Goal: Task Accomplishment & Management: Manage account settings

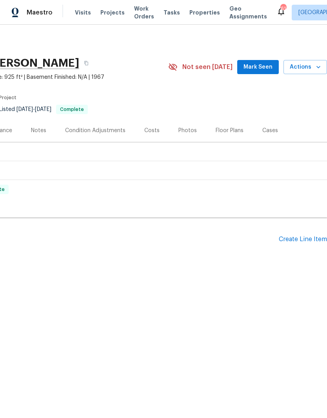
scroll to position [0, 116]
click at [298, 238] on div "Create Line Item" at bounding box center [303, 238] width 48 height 7
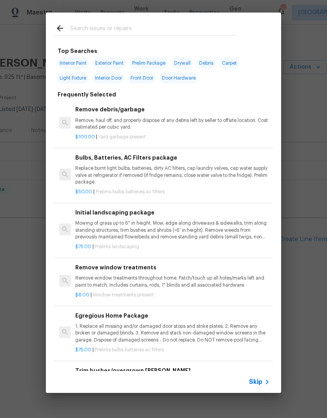
click at [96, 25] on input "text" at bounding box center [153, 30] width 166 height 12
type input "Faucet"
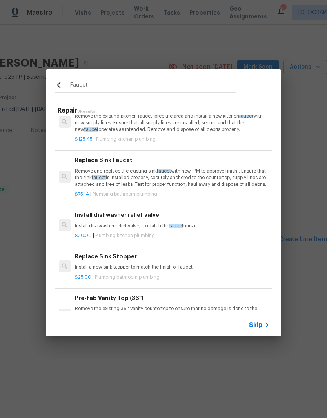
scroll to position [20, 1]
click at [79, 175] on p "Remove and replace the existing sink faucet with new (PM to approve finish). En…" at bounding box center [171, 178] width 194 height 20
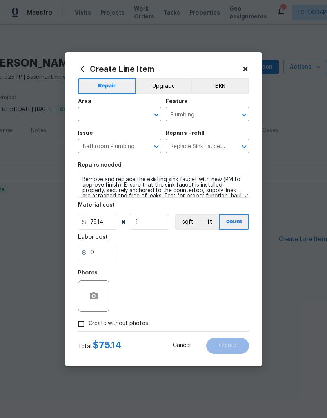
click at [100, 112] on input "text" at bounding box center [108, 115] width 61 height 12
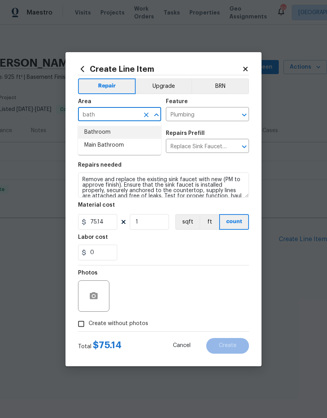
click at [98, 132] on li "Bathroom" at bounding box center [119, 132] width 83 height 13
type input "Bathroom"
click at [187, 235] on div "Labor cost" at bounding box center [163, 239] width 171 height 10
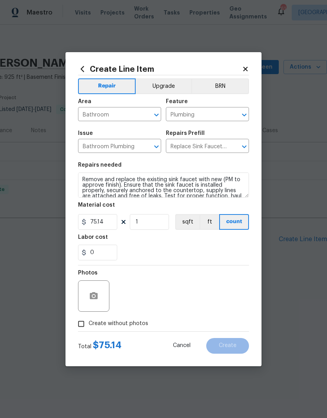
click at [85, 322] on input "Create without photos" at bounding box center [81, 323] width 15 height 15
checkbox input "true"
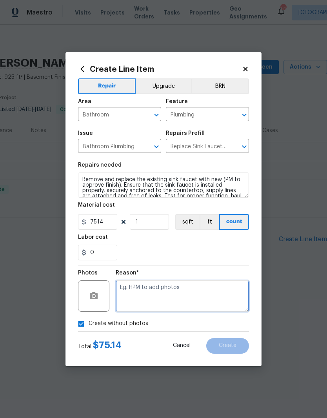
click at [167, 296] on textarea at bounding box center [182, 295] width 133 height 31
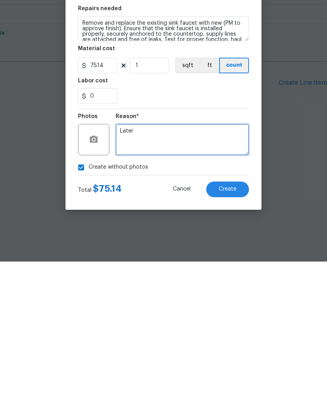
type textarea "Later"
click at [163, 199] on div "Create Line Item Repair Upgrade BRN Area Bathroom ​ Feature Plumbing ​ Issue Ba…" at bounding box center [163, 209] width 196 height 314
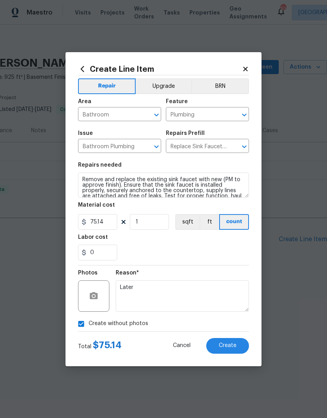
click at [231, 342] on button "Create" at bounding box center [227, 346] width 43 height 16
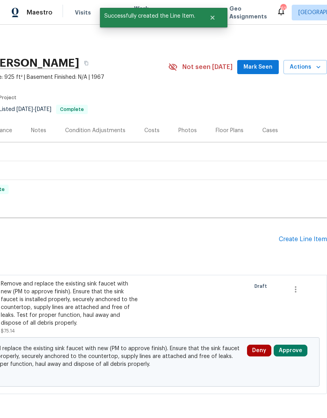
click at [292, 348] on button "Approve" at bounding box center [290, 350] width 34 height 12
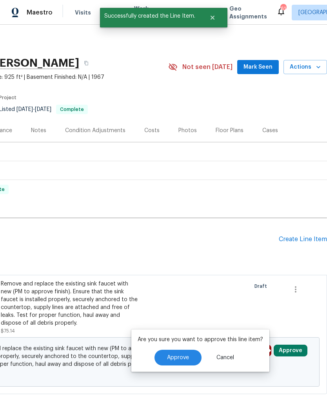
click at [185, 355] on span "Approve" at bounding box center [178, 357] width 22 height 6
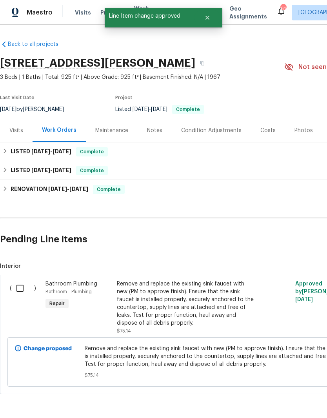
scroll to position [0, 0]
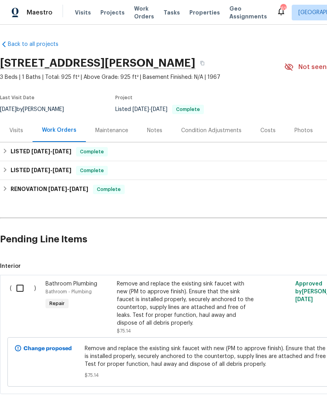
click at [17, 292] on input "checkbox" at bounding box center [23, 288] width 22 height 16
checkbox input "true"
click at [288, 395] on span "Create Work Order" at bounding box center [282, 398] width 52 height 10
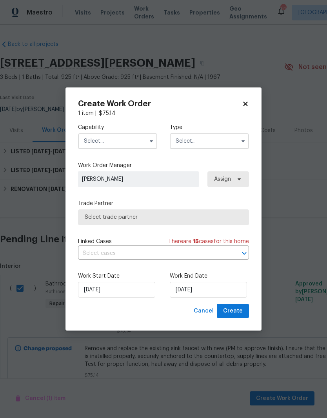
click at [99, 140] on input "text" at bounding box center [117, 141] width 79 height 16
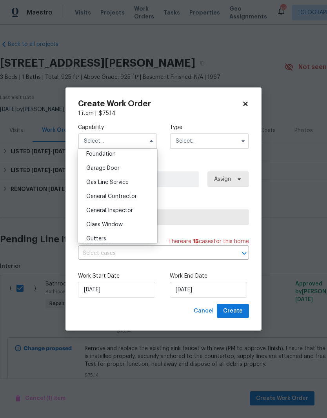
scroll to position [336, 0]
click at [102, 194] on span "General Contractor" at bounding box center [111, 195] width 51 height 5
type input "General Contractor"
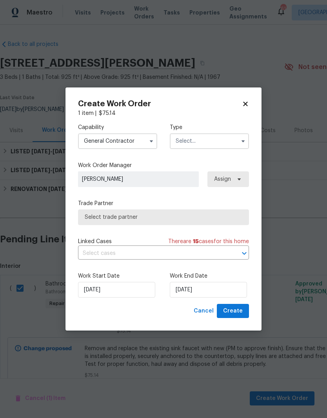
click at [197, 145] on input "text" at bounding box center [209, 141] width 79 height 16
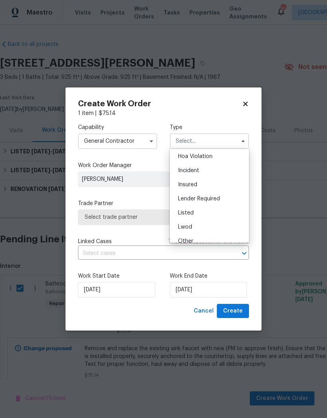
scroll to position [18, 0]
click at [200, 211] on div "Listed" at bounding box center [209, 210] width 75 height 14
type input "Listed"
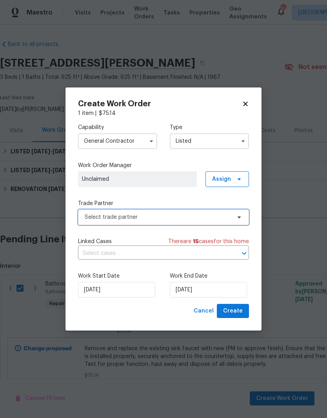
click at [197, 221] on span "Select trade partner" at bounding box center [163, 217] width 171 height 16
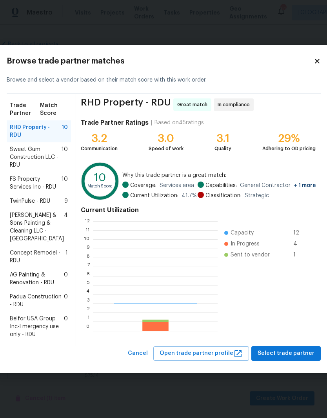
scroll to position [110, 124]
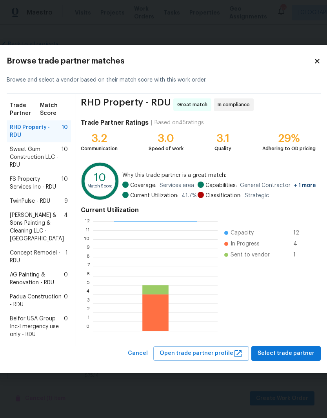
click at [37, 274] on span "AG Painting & Renovation - RDU" at bounding box center [37, 279] width 54 height 16
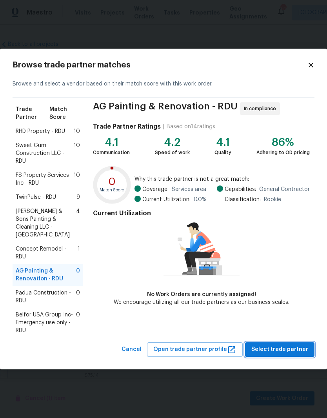
click at [282, 344] on span "Select trade partner" at bounding box center [279, 349] width 57 height 10
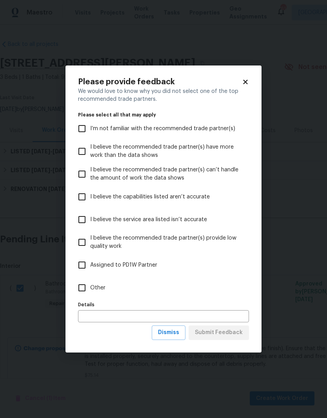
click at [133, 266] on span "Assigned to PD1W Partner" at bounding box center [123, 265] width 67 height 8
click at [90, 266] on input "Assigned to PD1W Partner" at bounding box center [82, 265] width 16 height 16
checkbox input "true"
click at [236, 332] on span "Submit Feedback" at bounding box center [219, 332] width 48 height 10
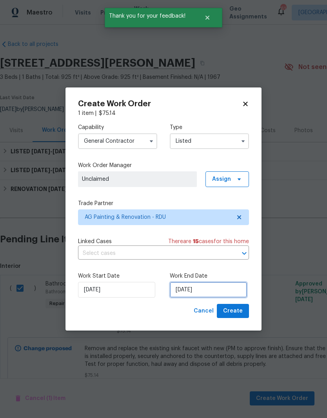
click at [203, 286] on input "[DATE]" at bounding box center [208, 290] width 77 height 16
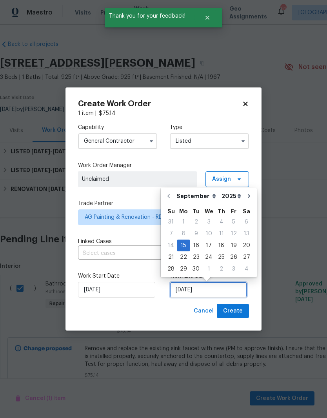
scroll to position [3, 0]
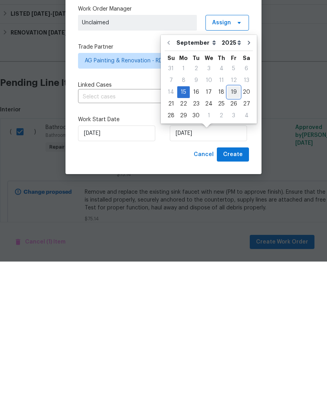
click at [232, 243] on div "19" at bounding box center [233, 248] width 13 height 11
type input "9/19/2025"
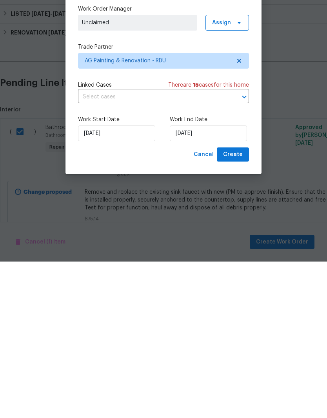
scroll to position [29, 0]
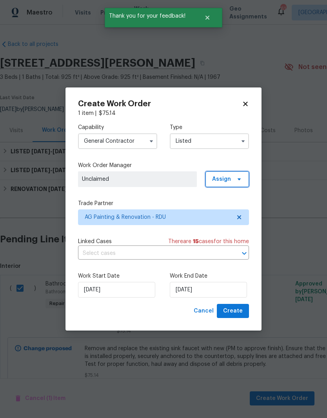
click at [231, 173] on span "Assign" at bounding box center [226, 179] width 43 height 16
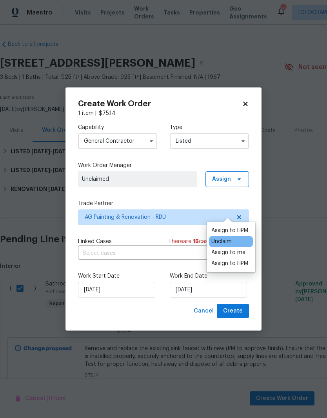
click at [242, 226] on div "Assign to HPM" at bounding box center [229, 230] width 37 height 8
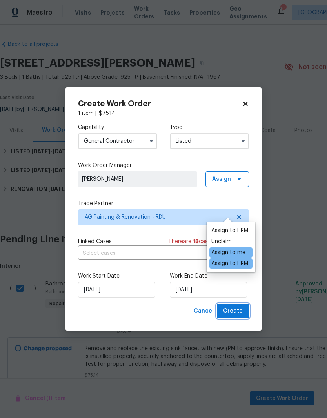
click at [240, 309] on span "Create" at bounding box center [233, 311] width 20 height 10
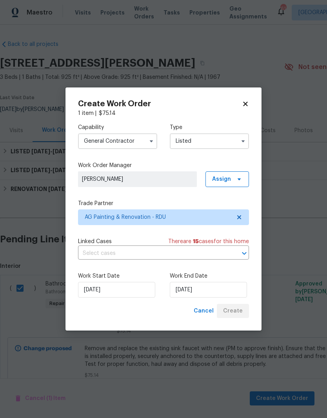
checkbox input "false"
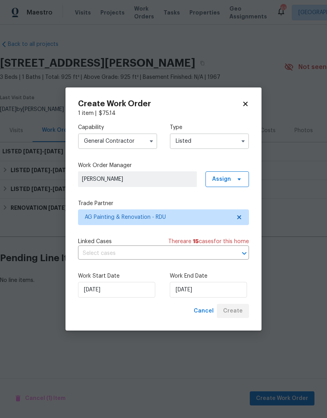
scroll to position [0, 0]
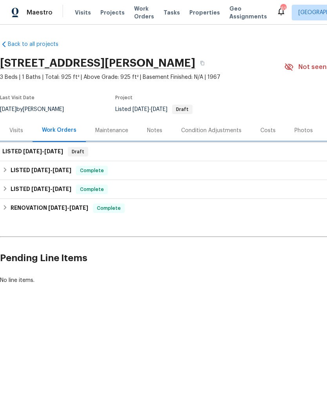
click at [40, 153] on span "[DATE]" at bounding box center [32, 150] width 19 height 5
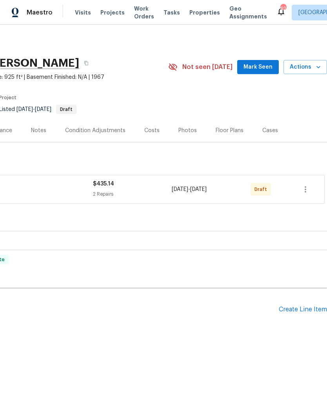
scroll to position [0, 116]
click at [302, 189] on icon "button" at bounding box center [304, 188] width 9 height 9
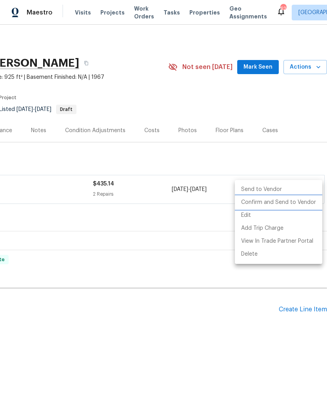
click at [290, 205] on li "Confirm and Send to Vendor" at bounding box center [278, 202] width 87 height 13
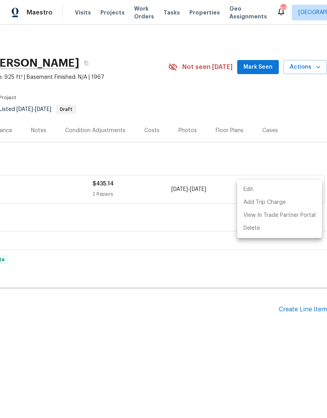
click at [44, 248] on div at bounding box center [163, 209] width 327 height 418
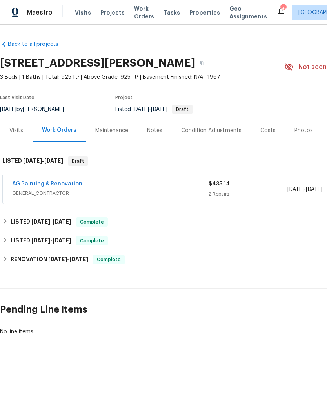
scroll to position [0, 0]
click at [156, 132] on div "Notes" at bounding box center [154, 131] width 15 height 8
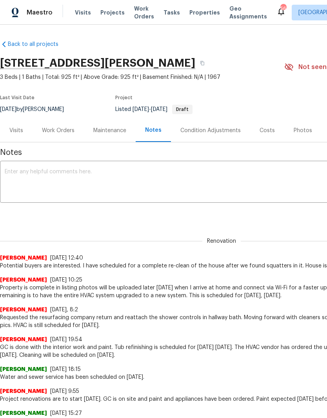
click at [28, 176] on textarea at bounding box center [221, 182] width 433 height 27
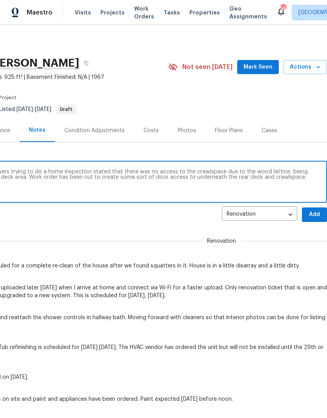
scroll to position [0, 116]
type textarea "Slack message received from potential buyers trying to do a home inspection sta…"
click at [315, 212] on span "Add" at bounding box center [314, 215] width 13 height 10
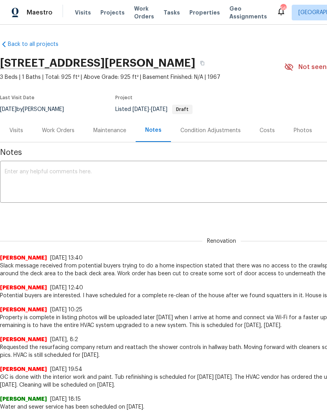
scroll to position [0, 0]
click at [57, 130] on div "Work Orders" at bounding box center [58, 131] width 33 height 8
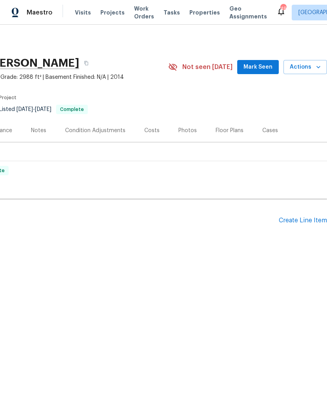
scroll to position [0, 116]
click at [293, 221] on div "Create Line Item" at bounding box center [303, 220] width 48 height 7
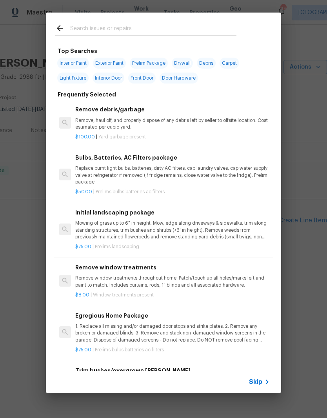
click at [82, 27] on input "text" at bounding box center [153, 30] width 166 height 12
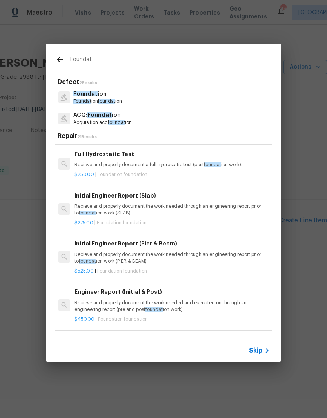
scroll to position [143, 1]
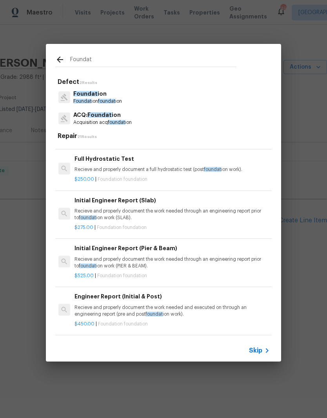
type input "Foundation"
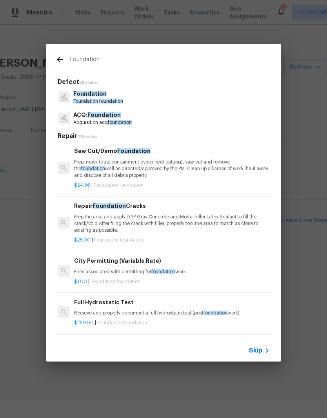
scroll to position [0, 1]
click at [99, 98] on p "Foundation foundation" at bounding box center [98, 101] width 50 height 7
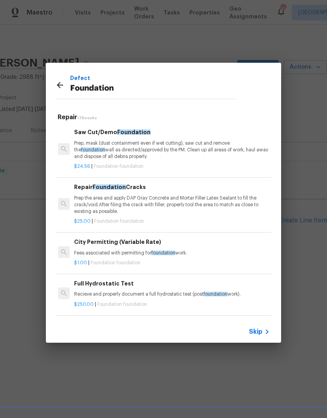
click at [260, 330] on span "Skip" at bounding box center [255, 331] width 13 height 8
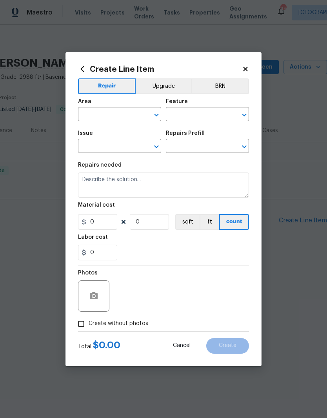
click at [80, 71] on icon at bounding box center [82, 69] width 9 height 9
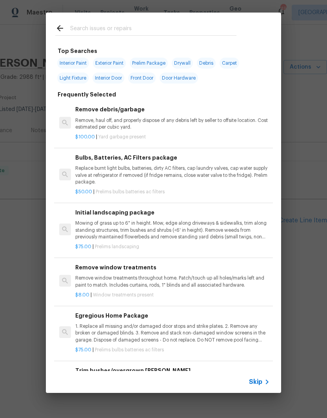
click at [76, 27] on input "text" at bounding box center [153, 30] width 166 height 12
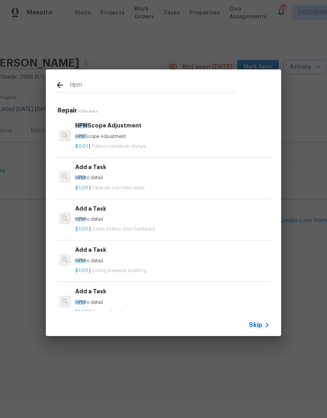
type input "Hpm"
click at [105, 132] on div "HPM Scope Adjustment HPM Scope Adjustment" at bounding box center [172, 130] width 194 height 19
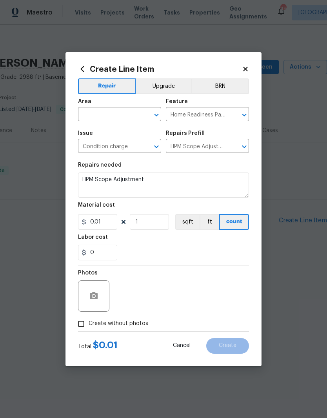
click at [95, 116] on input "text" at bounding box center [108, 115] width 61 height 12
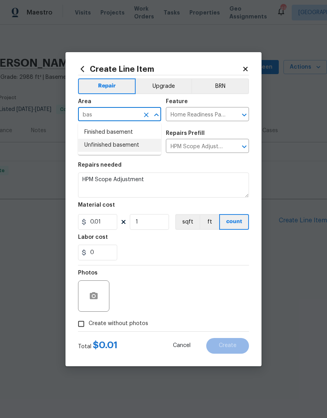
click at [97, 144] on li "Unfinished basement" at bounding box center [119, 145] width 83 height 13
type input "Unfinished basement"
click at [234, 112] on icon "Clear" at bounding box center [234, 115] width 8 height 8
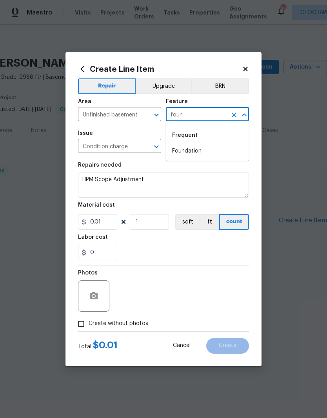
click at [192, 154] on li "Foundation" at bounding box center [207, 151] width 83 height 13
type input "Foundation"
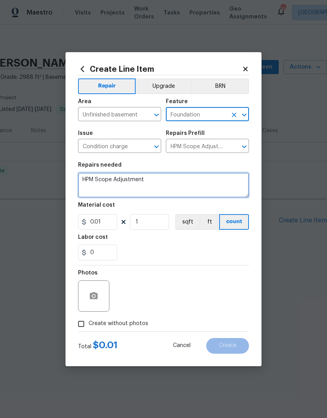
click at [163, 182] on textarea "HPM Scope Adjustment" at bounding box center [163, 184] width 171 height 25
type textarea "H"
click at [127, 184] on textarea at bounding box center [163, 184] width 171 height 25
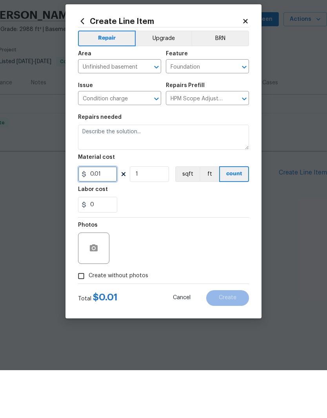
click at [102, 214] on input "0.01" at bounding box center [97, 222] width 39 height 16
type input "250"
click at [137, 244] on div "0" at bounding box center [163, 252] width 171 height 16
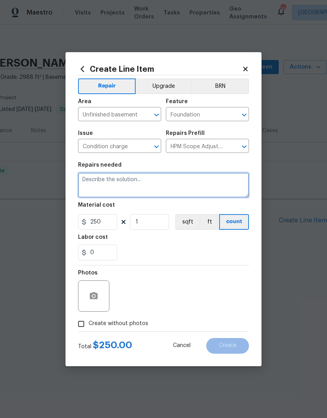
click at [94, 181] on textarea at bounding box center [163, 184] width 171 height 25
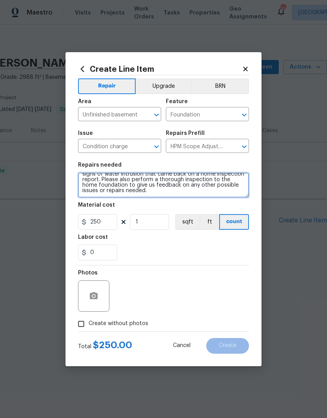
scroll to position [13, 0]
type textarea "Please provide us an estimate to apply dry lock to the CMU block in the basemen…"
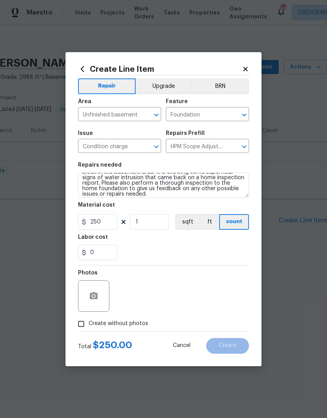
click at [225, 243] on div "Labor cost" at bounding box center [163, 239] width 171 height 10
click at [87, 318] on input "Create without photos" at bounding box center [81, 323] width 15 height 15
checkbox input "true"
click at [180, 292] on textarea at bounding box center [182, 295] width 133 height 31
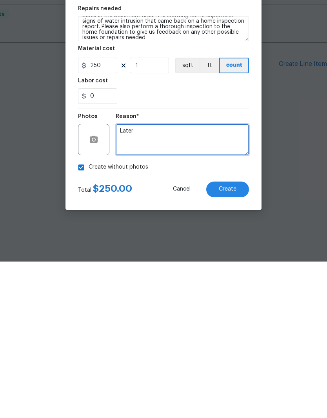
type textarea "Later"
click at [233, 338] on button "Create" at bounding box center [227, 346] width 43 height 16
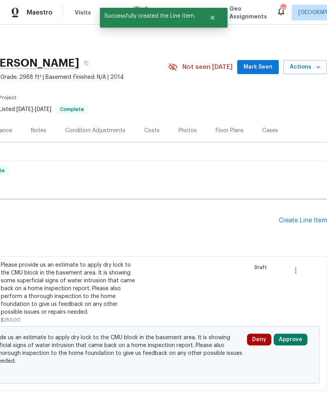
click at [288, 338] on button "Approve" at bounding box center [290, 339] width 34 height 12
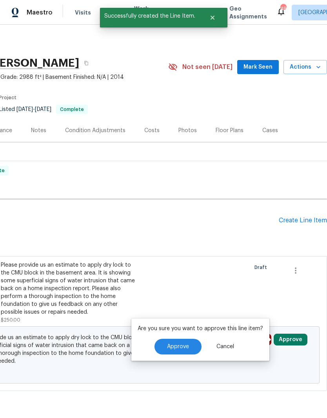
click at [185, 349] on span "Approve" at bounding box center [178, 347] width 22 height 6
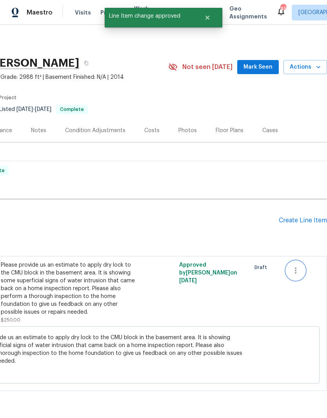
click at [297, 271] on icon "button" at bounding box center [295, 270] width 9 height 9
click at [273, 303] on div at bounding box center [163, 209] width 327 height 418
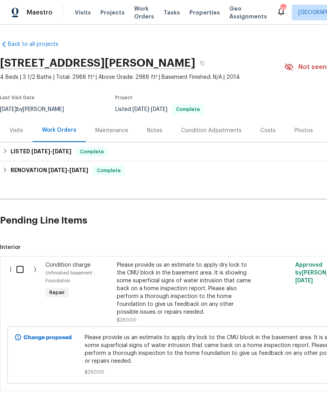
scroll to position [0, 0]
click at [25, 265] on input "checkbox" at bounding box center [23, 269] width 22 height 16
checkbox input "true"
click at [278, 396] on span "Create Work Order" at bounding box center [282, 398] width 52 height 10
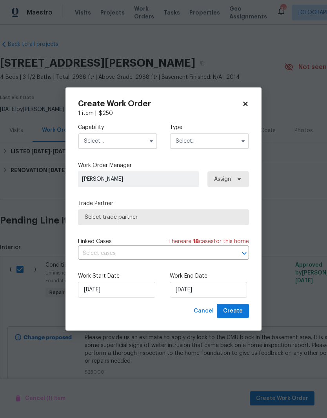
click at [93, 133] on input "text" at bounding box center [117, 141] width 79 height 16
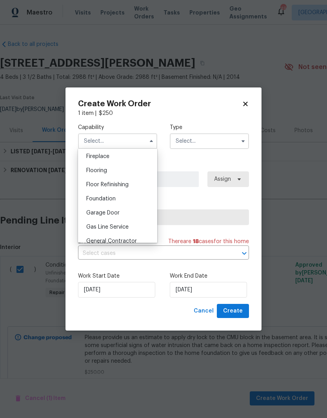
scroll to position [293, 0]
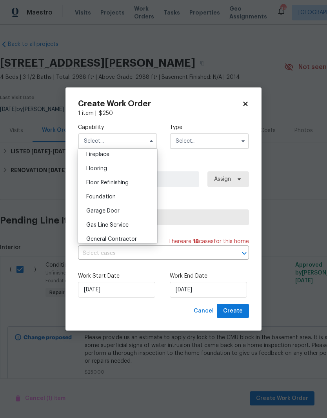
click at [99, 195] on span "Foundation" at bounding box center [100, 196] width 29 height 5
type input "Foundation"
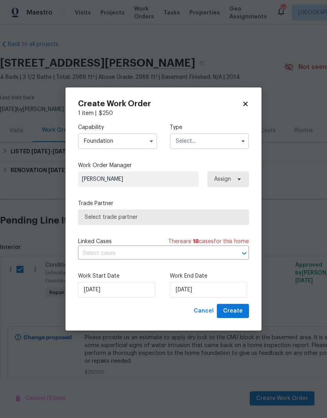
click at [195, 133] on input "text" at bounding box center [209, 141] width 79 height 16
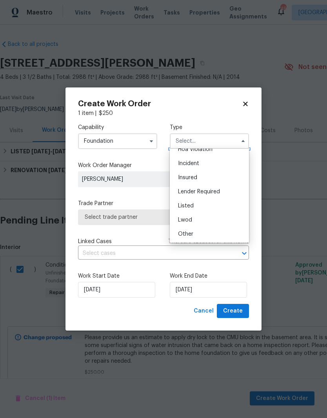
scroll to position [25, 0]
click at [181, 202] on span "Listed" at bounding box center [186, 202] width 16 height 5
type input "Listed"
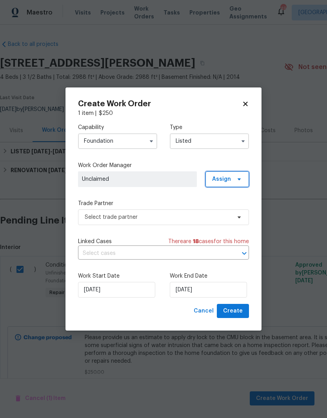
click at [235, 179] on span at bounding box center [237, 179] width 9 height 6
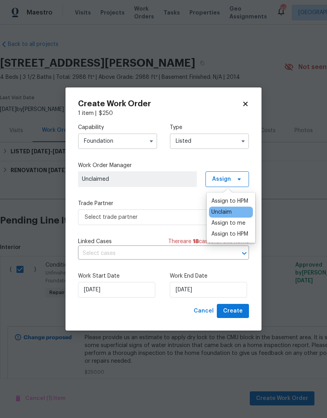
click at [239, 201] on div "Assign to HPM" at bounding box center [229, 201] width 37 height 8
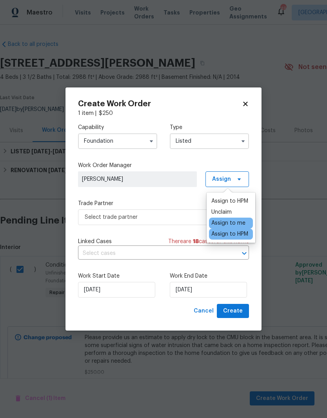
click at [179, 199] on label "Trade Partner" at bounding box center [163, 203] width 171 height 8
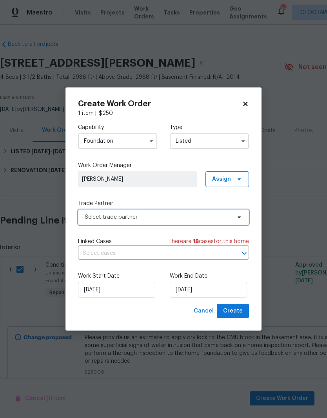
click at [190, 217] on span "Select trade partner" at bounding box center [158, 217] width 146 height 8
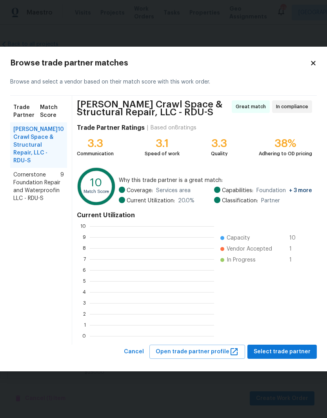
scroll to position [110, 124]
click at [39, 190] on span "Cornerstone Foundation Repair and Waterproofin LLC - RDU-S" at bounding box center [36, 186] width 47 height 31
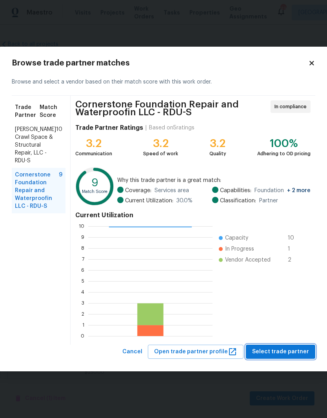
click at [283, 351] on span "Select trade partner" at bounding box center [280, 352] width 57 height 10
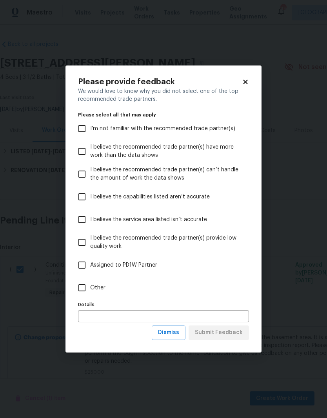
click at [83, 244] on input "I believe the recommended trade partner(s) provide low quality work" at bounding box center [82, 242] width 16 height 16
checkbox input "true"
click at [226, 331] on span "Submit Feedback" at bounding box center [219, 332] width 48 height 10
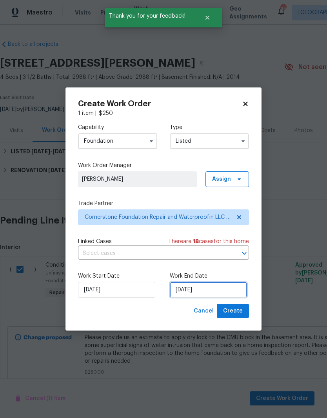
click at [218, 291] on input "[DATE]" at bounding box center [208, 290] width 77 height 16
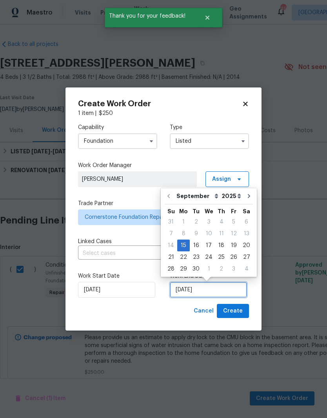
scroll to position [3, 0]
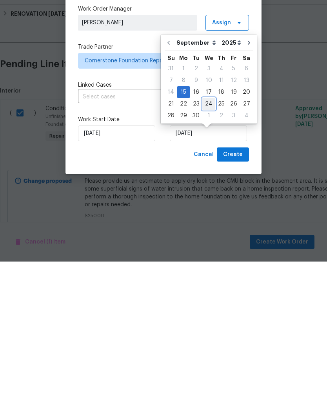
click at [207, 255] on div "24" at bounding box center [208, 260] width 13 height 11
type input "9/24/2025"
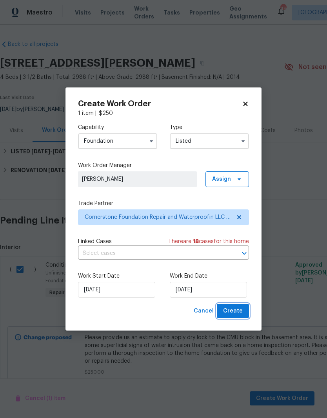
click at [233, 311] on span "Create" at bounding box center [233, 311] width 20 height 10
checkbox input "false"
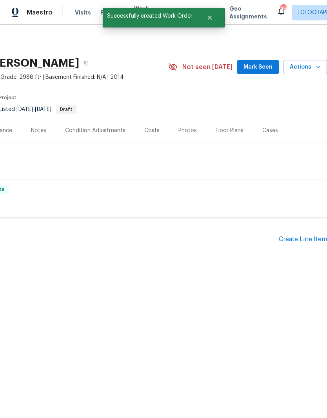
scroll to position [0, 116]
click at [290, 237] on div "Create Line Item" at bounding box center [303, 238] width 48 height 7
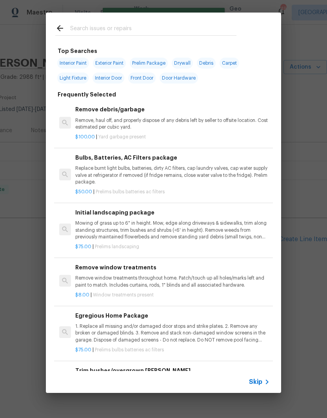
click at [85, 26] on input "text" at bounding box center [153, 30] width 166 height 12
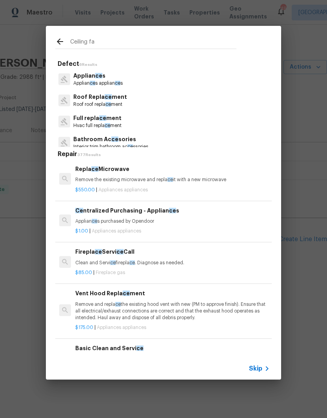
type input "Ceiling fan"
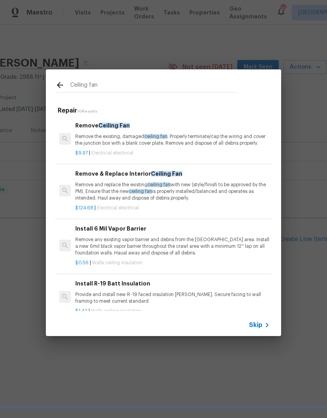
click at [90, 190] on p "Remove and replace the existing ceiling fan with new (style/finish to be approv…" at bounding box center [172, 191] width 194 height 20
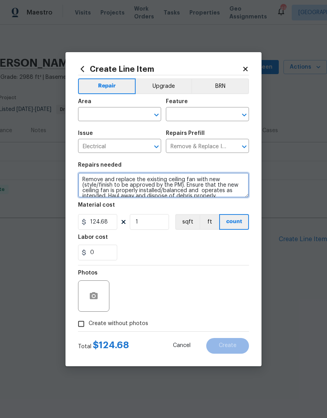
click at [90, 190] on textarea "Remove and replace the existing ceiling fan with new (style/finish to be approv…" at bounding box center [163, 184] width 171 height 25
click at [90, 114] on input "text" at bounding box center [108, 115] width 61 height 12
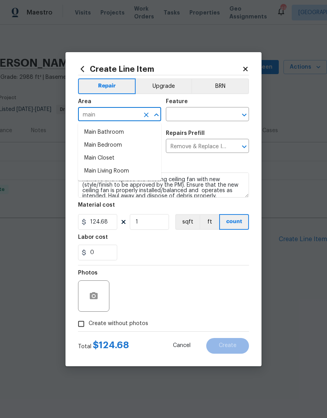
click at [101, 146] on li "Main Bedroom" at bounding box center [119, 145] width 83 height 13
type input "Main Bedroom"
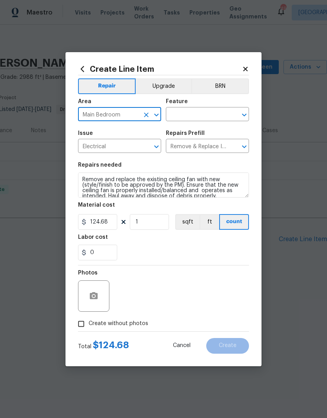
click at [201, 115] on input "text" at bounding box center [196, 115] width 61 height 12
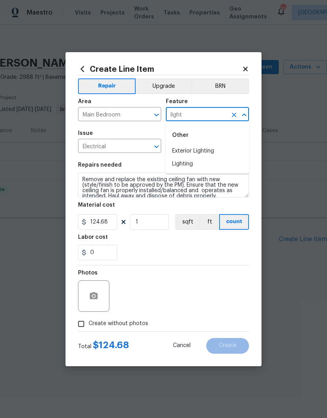
click at [191, 165] on li "Lighting" at bounding box center [207, 163] width 83 height 13
type input "Lighting"
click at [204, 166] on div "Repairs needed" at bounding box center [163, 167] width 171 height 10
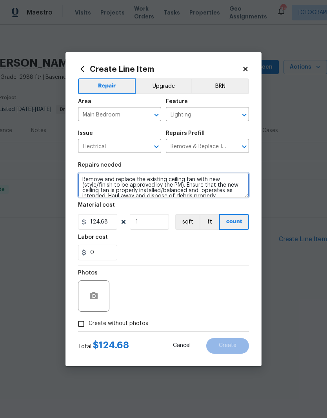
click at [221, 194] on textarea "Remove and replace the existing ceiling fan with new (style/finish to be approv…" at bounding box center [163, 184] width 171 height 25
click at [239, 186] on textarea "Remove and replace the existing ceiling fan with new (style/finish to be approv…" at bounding box center [163, 184] width 171 height 25
type textarea "Remove and replace the existing ceiling fan with new (style/finish to be approv…"
click at [210, 189] on textarea "Remove and replace the existing ceiling fan with new (style/finish to be approv…" at bounding box center [163, 184] width 171 height 25
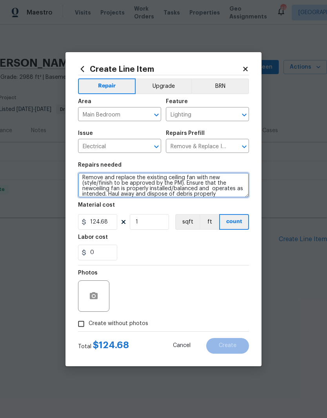
click at [210, 192] on textarea "Remove and replace the existing ceiling fan with new (style/finish to be approv…" at bounding box center [163, 184] width 171 height 25
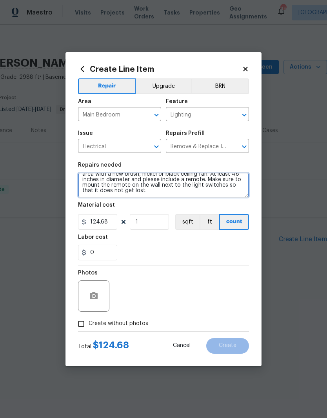
scroll to position [11, 0]
type textarea "replace the existing broken ceiling fan in the main bedroom area with a new bru…"
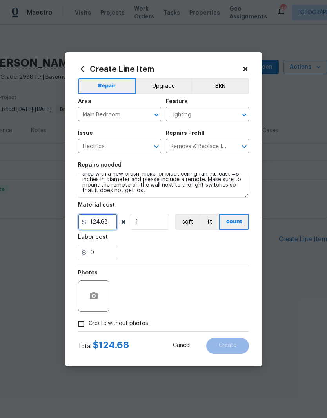
click at [109, 221] on input "124.68" at bounding box center [97, 222] width 39 height 16
type input "200"
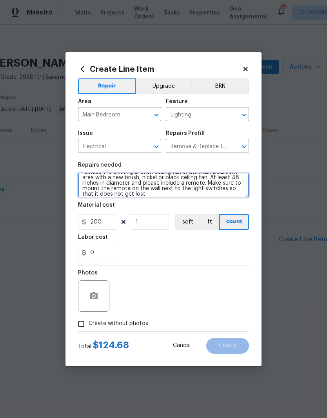
click at [177, 194] on textarea "replace the existing broken ceiling fan in the main bedroom area with a new bru…" at bounding box center [163, 184] width 171 height 25
type textarea "replace the existing broken ceiling fan in the main bedroom area with a new bru…"
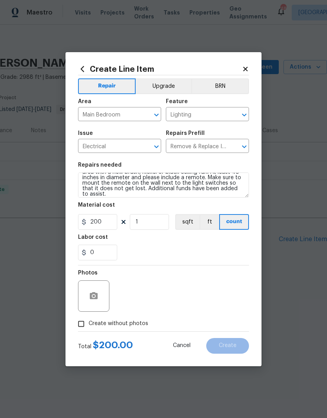
click at [80, 323] on input "Create without photos" at bounding box center [81, 323] width 15 height 15
checkbox input "true"
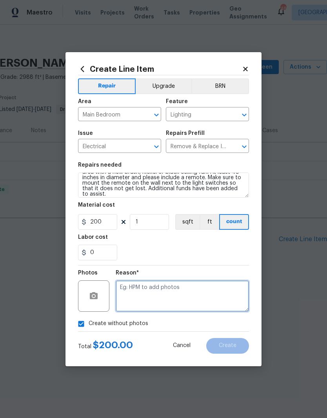
click at [193, 299] on textarea at bounding box center [182, 295] width 133 height 31
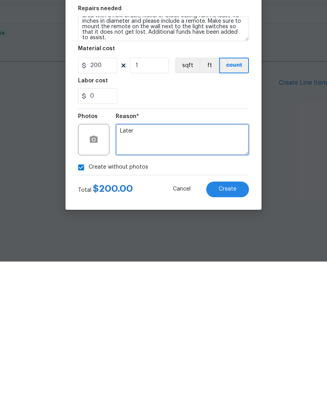
type textarea "Later"
click at [230, 338] on button "Create" at bounding box center [227, 346] width 43 height 16
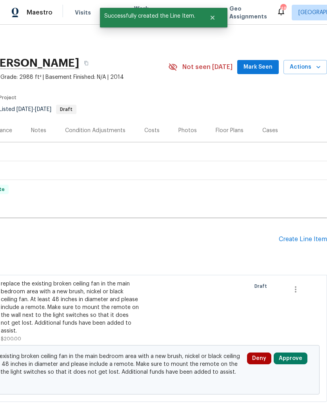
click at [290, 352] on button "Approve" at bounding box center [290, 358] width 34 height 12
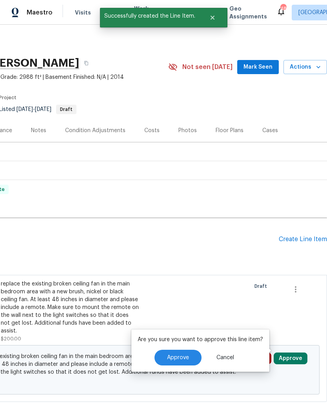
click at [179, 356] on span "Approve" at bounding box center [178, 357] width 22 height 6
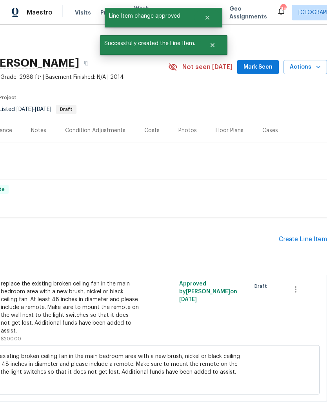
click at [304, 239] on div "Create Line Item" at bounding box center [303, 238] width 48 height 7
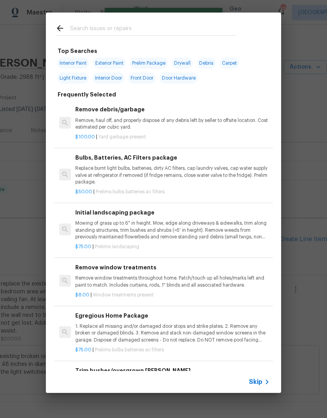
click at [85, 24] on input "text" at bounding box center [153, 30] width 166 height 12
type input "Eletrical"
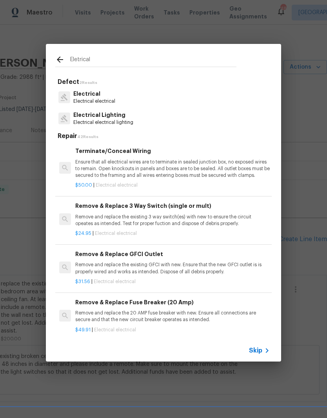
click at [87, 96] on p "Electrical" at bounding box center [94, 94] width 42 height 8
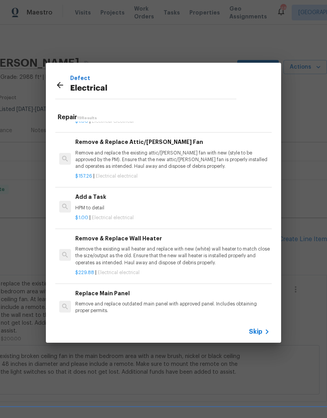
scroll to position [484, 0]
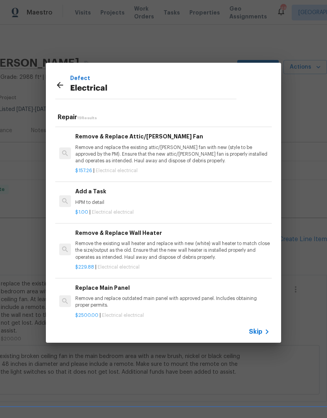
click at [100, 192] on div "Add a Task HPM to detail" at bounding box center [172, 196] width 194 height 19
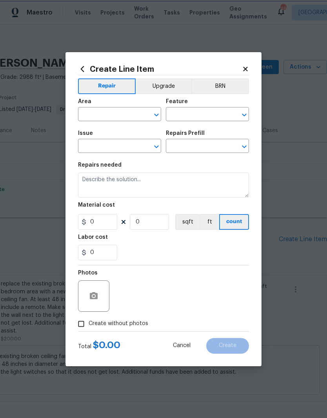
type input "Electrical"
type input "Add a Task $1.00"
type textarea "HPM to detail"
type input "1"
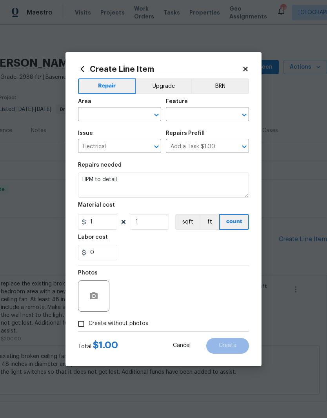
click at [97, 113] on input "text" at bounding box center [108, 115] width 61 height 12
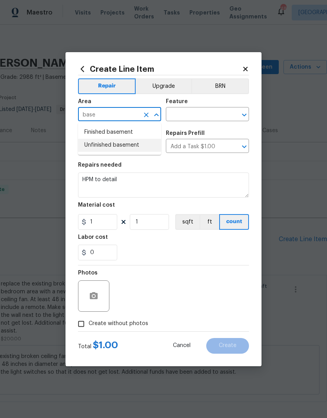
click at [98, 143] on li "Unfinished basement" at bounding box center [119, 145] width 83 height 13
type input "Unfinished basement"
click at [184, 114] on input "text" at bounding box center [196, 115] width 61 height 12
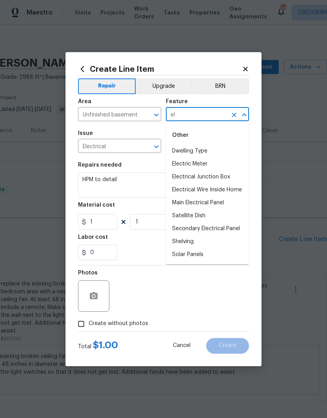
click at [231, 191] on li "Electrical Wire Inside Home" at bounding box center [207, 189] width 83 height 13
type input "Electrical Wire Inside Home"
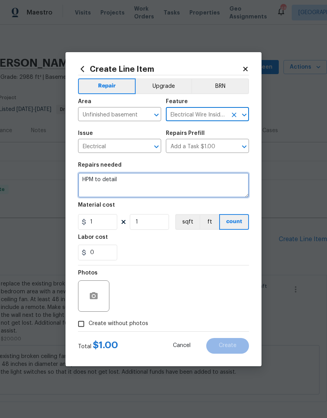
click at [139, 182] on textarea "HPM to detail" at bounding box center [163, 184] width 171 height 25
type textarea "H"
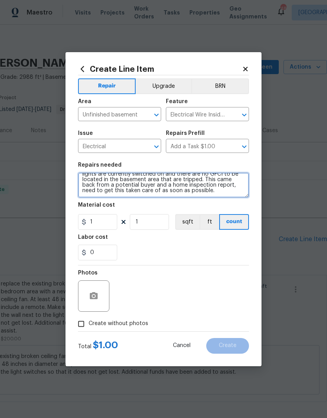
scroll to position [24, 0]
type textarea "Electrical lights and outlets not working in the unfinished basement area of ho…"
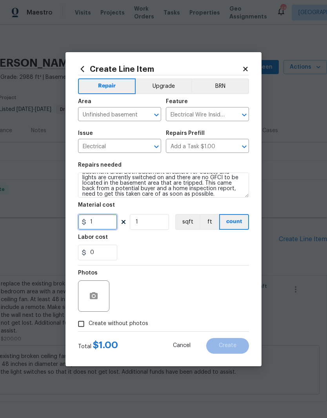
click at [105, 224] on input "1" at bounding box center [97, 222] width 39 height 16
type input "180"
click at [143, 244] on div "Labor cost" at bounding box center [163, 239] width 171 height 10
click at [79, 322] on input "Create without photos" at bounding box center [81, 323] width 15 height 15
checkbox input "true"
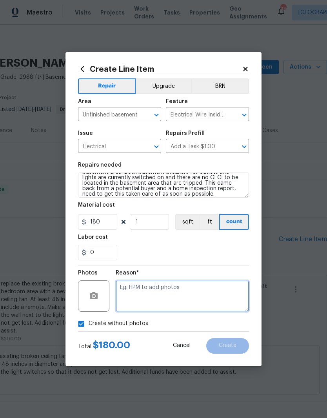
click at [231, 305] on textarea at bounding box center [182, 295] width 133 height 31
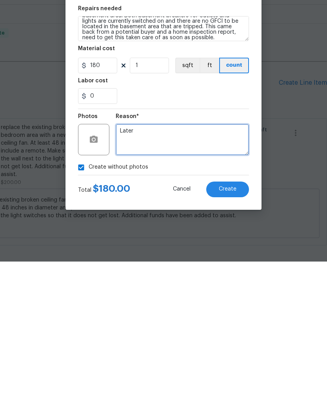
type textarea "Later"
click at [229, 316] on div "Create without photos" at bounding box center [163, 323] width 171 height 15
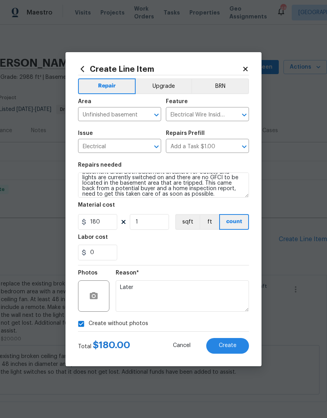
click at [232, 347] on span "Create" at bounding box center [228, 345] width 18 height 6
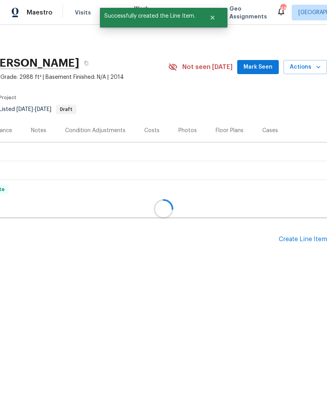
scroll to position [0, 0]
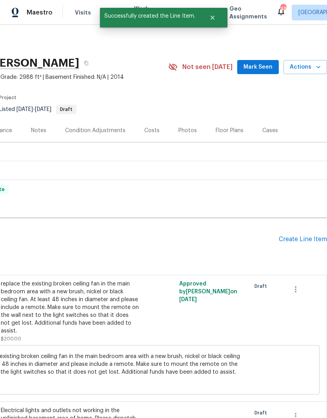
click at [309, 239] on div "Create Line Item" at bounding box center [303, 238] width 48 height 7
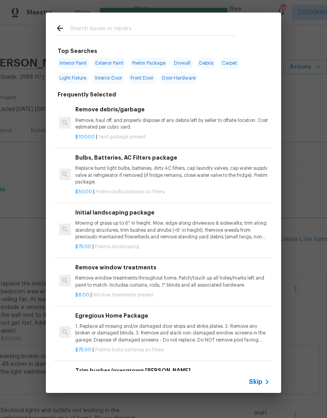
click at [82, 28] on input "text" at bounding box center [153, 30] width 166 height 12
type input "Window"
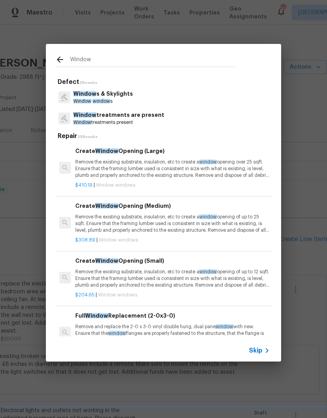
click at [86, 98] on p "Window s & Skylights" at bounding box center [103, 94] width 60 height 8
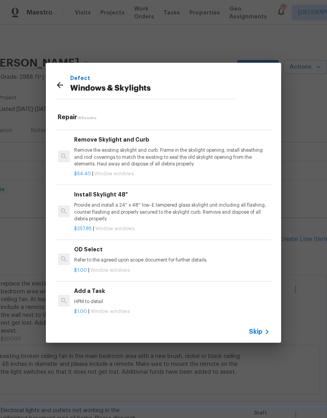
scroll to position [575, 1]
click at [81, 288] on h6 "Add a Task" at bounding box center [171, 291] width 194 height 9
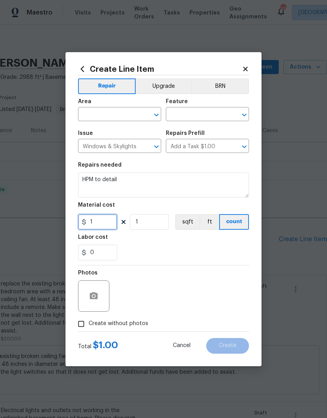
click at [94, 224] on input "1" at bounding box center [97, 222] width 39 height 16
type input "250"
click at [143, 242] on div "Labor cost" at bounding box center [163, 239] width 171 height 10
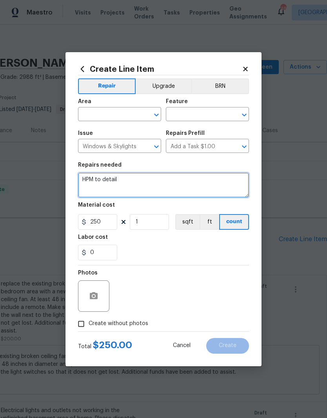
click at [118, 181] on textarea "HPM to detail" at bounding box center [163, 184] width 171 height 25
type textarea "H"
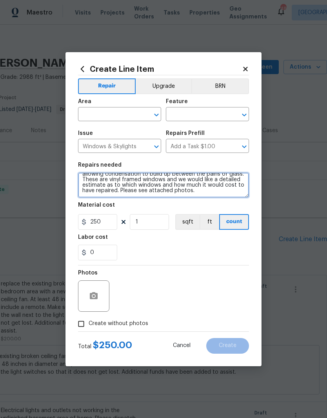
scroll to position [13, 0]
type textarea "Home inspection report came back stating that there are between 4 to 6 windows …"
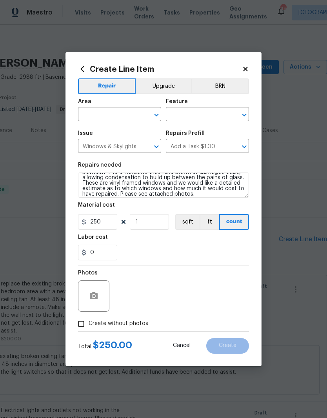
click at [175, 248] on div "0" at bounding box center [163, 252] width 171 height 16
click at [80, 321] on input "Create without photos" at bounding box center [81, 323] width 15 height 15
checkbox input "true"
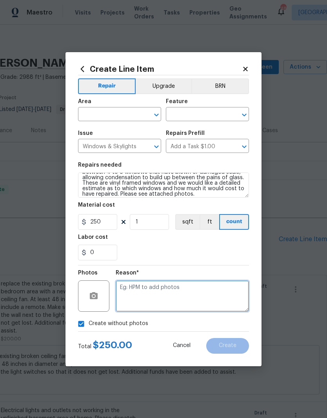
click at [148, 296] on textarea at bounding box center [182, 295] width 133 height 31
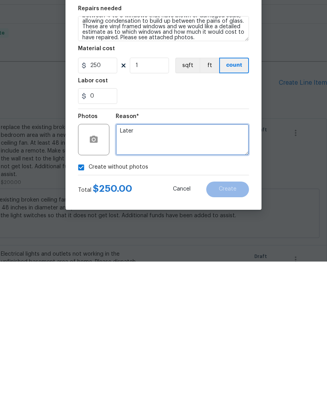
click at [218, 280] on textarea "Later" at bounding box center [182, 295] width 133 height 31
click at [184, 280] on textarea "Later" at bounding box center [182, 295] width 133 height 31
type textarea "Later"
click at [222, 244] on div "0" at bounding box center [163, 252] width 171 height 16
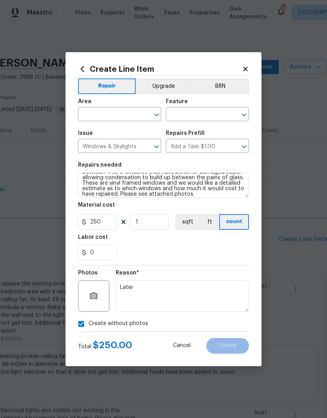
click at [124, 112] on input "text" at bounding box center [108, 115] width 61 height 12
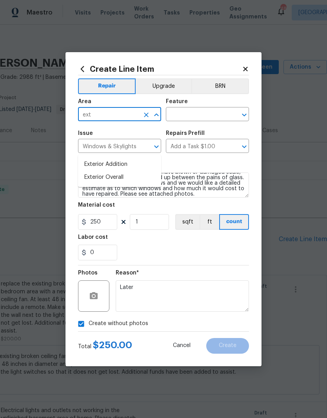
click at [127, 171] on li "Exterior Overall" at bounding box center [119, 177] width 83 height 13
type input "Exterior Overall"
click at [204, 119] on input "text" at bounding box center [196, 115] width 61 height 12
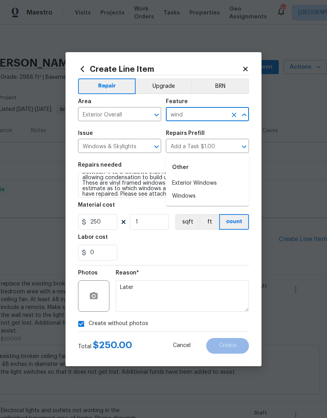
click at [207, 177] on li "Exterior Windows" at bounding box center [207, 183] width 83 height 13
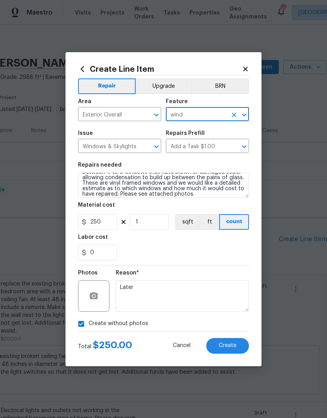
type input "Exterior Windows"
click at [222, 241] on div "Labor cost" at bounding box center [163, 239] width 171 height 10
click at [229, 346] on span "Create" at bounding box center [228, 345] width 18 height 6
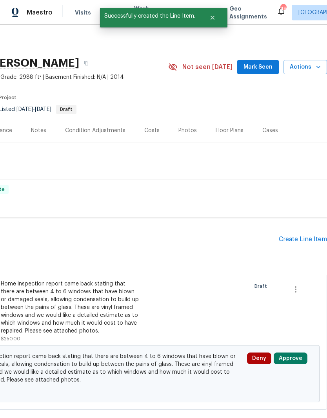
click at [288, 352] on button "Approve" at bounding box center [290, 358] width 34 height 12
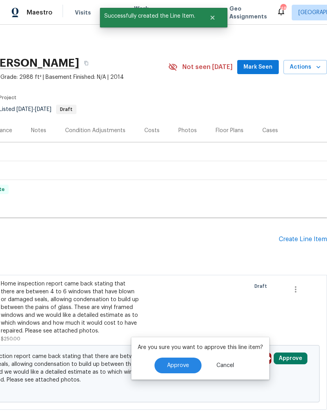
click at [188, 357] on button "Approve" at bounding box center [177, 365] width 47 height 16
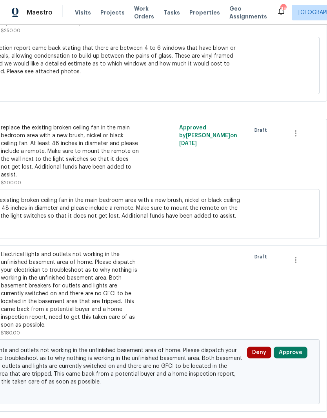
scroll to position [308, 116]
click at [299, 346] on button "Approve" at bounding box center [290, 352] width 34 height 12
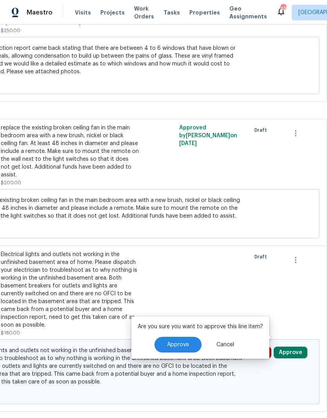
click at [179, 342] on span "Approve" at bounding box center [178, 345] width 22 height 6
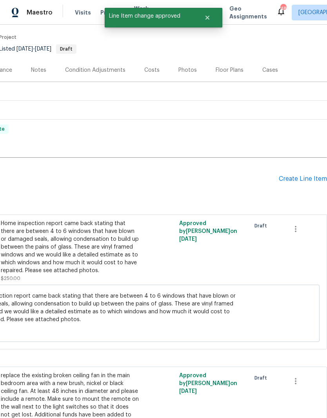
scroll to position [17, 116]
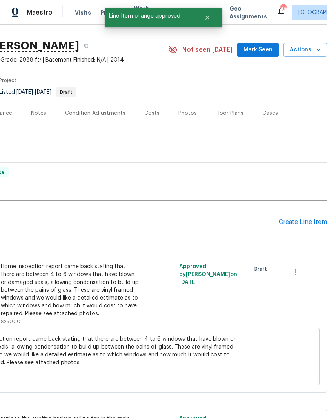
click at [300, 218] on div "Create Line Item" at bounding box center [303, 221] width 48 height 7
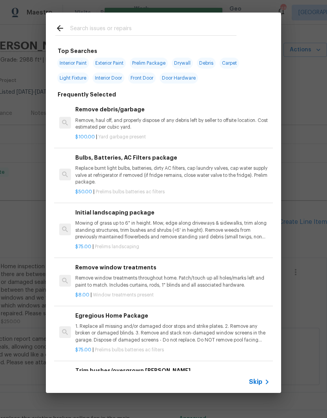
click at [82, 24] on input "text" at bounding box center [153, 30] width 166 height 12
type input "Plumb"
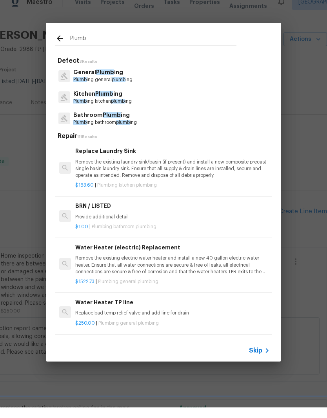
click at [91, 87] on p "Plumb ing general plumb ing" at bounding box center [102, 90] width 59 height 7
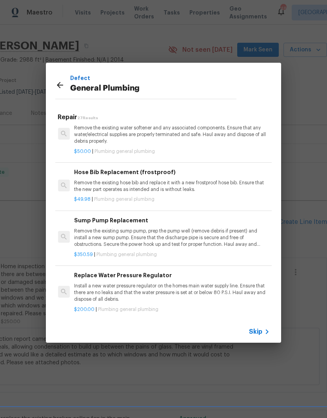
scroll to position [640, 1]
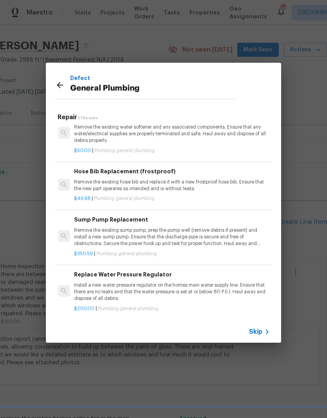
click at [90, 282] on p "Install a new water pressure regulator on the homes main water supply line. Ens…" at bounding box center [171, 292] width 194 height 20
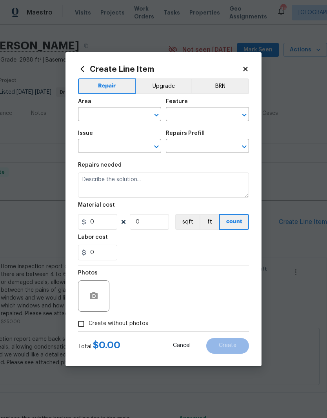
type input "Plumbing"
type input "General Plumbing"
type input "Replace Water Pressure Regulator $200.00"
type textarea "Install a new water pressure regulator on the homes main water supply line. Ens…"
type input "200"
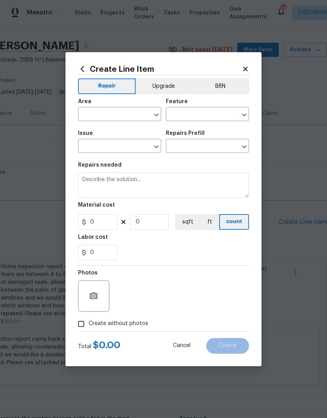
type input "1"
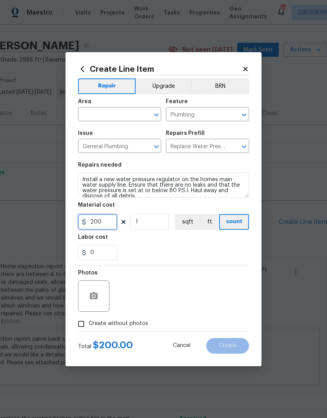
click at [105, 221] on input "200" at bounding box center [97, 222] width 39 height 16
type input "300"
click at [134, 247] on div "0" at bounding box center [163, 252] width 171 height 16
click at [96, 113] on input "text" at bounding box center [108, 115] width 61 height 12
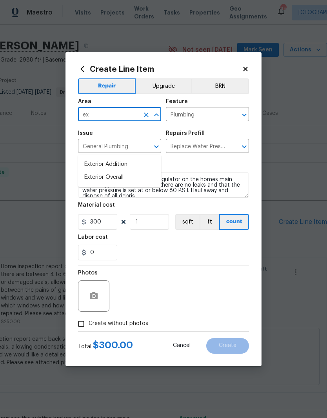
type input "e"
click at [97, 158] on li "Front" at bounding box center [119, 164] width 83 height 13
type input "Front"
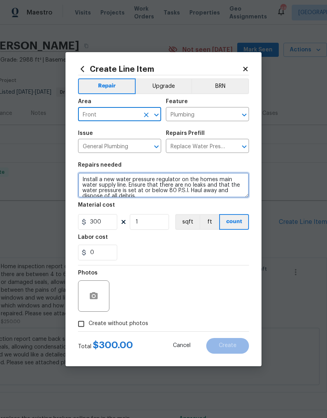
click at [132, 197] on textarea "Install a new water pressure regulator on the homes main water supply line. Ens…" at bounding box center [163, 184] width 171 height 25
click at [82, 177] on textarea "Install a new water pressure regulator on the homes main water supply line. Ens…" at bounding box center [163, 184] width 171 height 25
click at [84, 175] on textarea "Install a new water pressure regulator on the homes main water supply line. Ens…" at bounding box center [163, 184] width 171 height 25
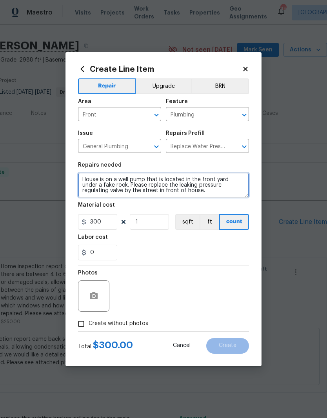
type textarea "House is on a well pump that is located in the front yard under a fake rock. Pl…"
click at [236, 243] on div "Labor cost" at bounding box center [163, 239] width 171 height 10
click at [78, 321] on input "Create without photos" at bounding box center [81, 323] width 15 height 15
checkbox input "true"
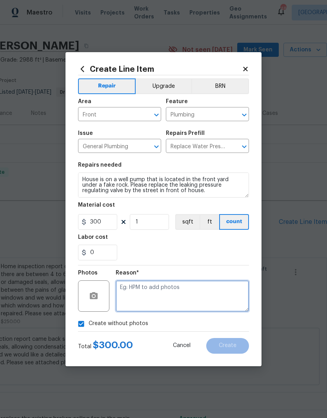
click at [127, 296] on textarea at bounding box center [182, 295] width 133 height 31
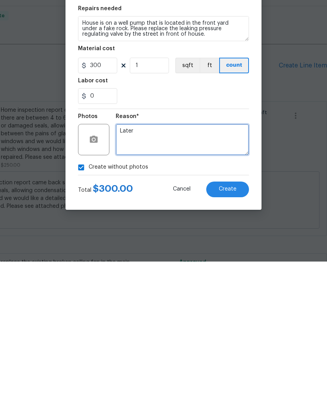
type textarea "Later"
click at [228, 342] on span "Create" at bounding box center [228, 345] width 18 height 6
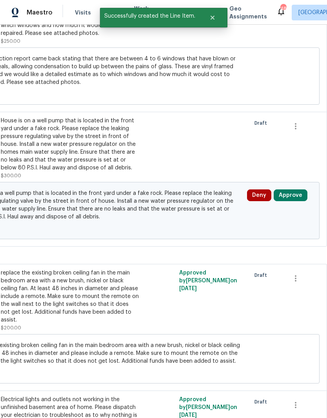
scroll to position [297, 116]
click at [293, 189] on button "Approve" at bounding box center [290, 195] width 34 height 12
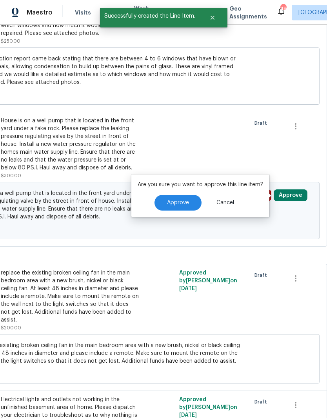
click at [180, 195] on button "Approve" at bounding box center [177, 203] width 47 height 16
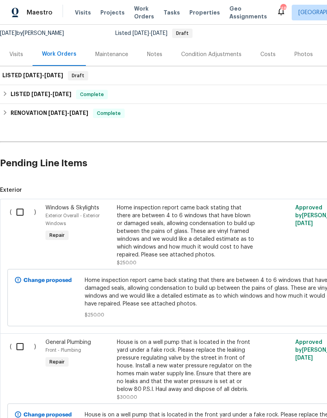
scroll to position [77, 0]
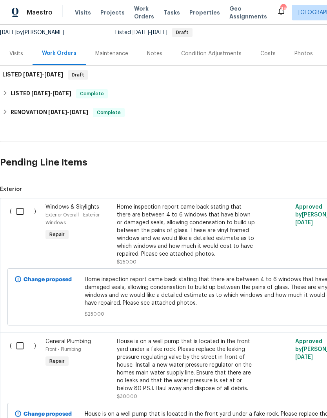
click at [21, 203] on input "checkbox" at bounding box center [23, 211] width 22 height 16
checkbox input "true"
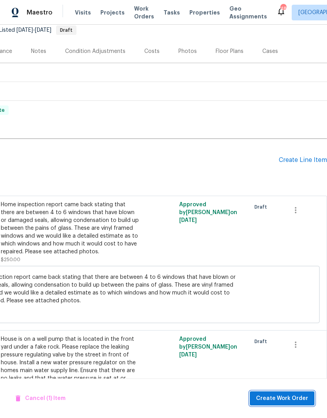
click at [275, 397] on span "Create Work Order" at bounding box center [282, 398] width 52 height 10
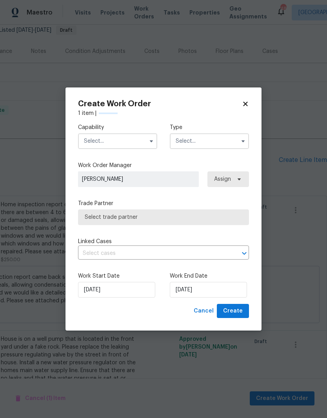
scroll to position [79, 116]
click at [137, 139] on input "text" at bounding box center [117, 141] width 79 height 16
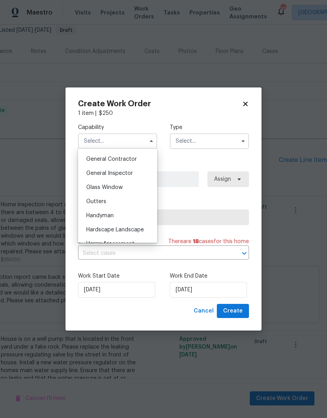
scroll to position [373, 0]
click at [123, 186] on div "Glass Window" at bounding box center [117, 187] width 75 height 14
type input "Glass Window"
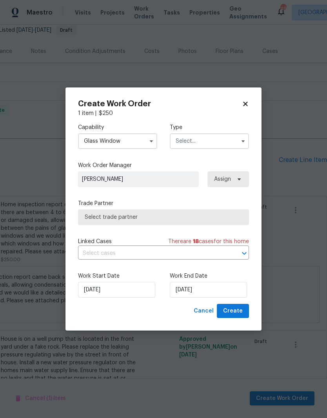
click at [215, 139] on input "text" at bounding box center [209, 141] width 79 height 16
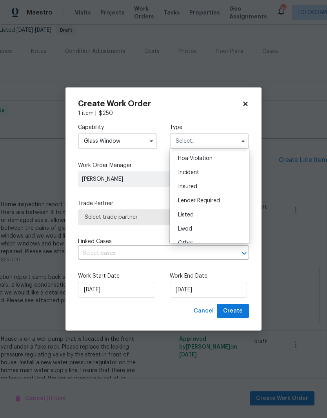
scroll to position [14, 0]
click at [216, 213] on div "Listed" at bounding box center [209, 213] width 75 height 14
type input "Listed"
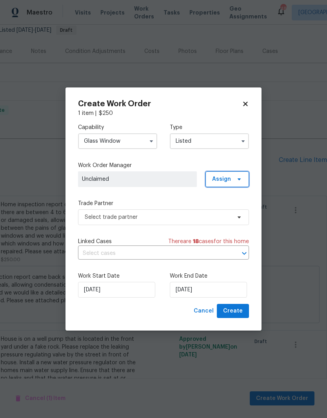
click at [231, 181] on span "Assign" at bounding box center [226, 179] width 43 height 16
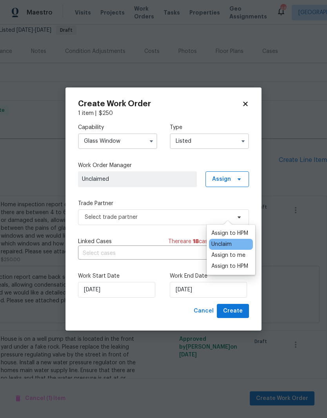
click at [241, 229] on div "Assign to HPM" at bounding box center [229, 233] width 37 height 8
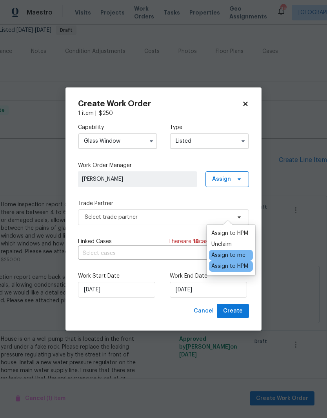
click at [190, 198] on div "Capability Glass Window Type Listed Work Order Manager Joseph White Assign Trad…" at bounding box center [163, 210] width 171 height 186
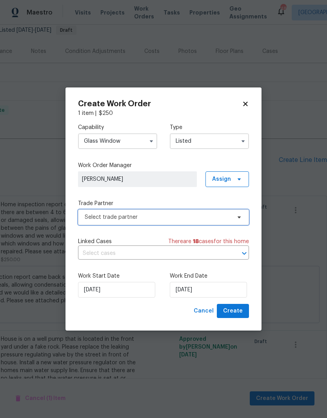
click at [192, 216] on span "Select trade partner" at bounding box center [158, 217] width 146 height 8
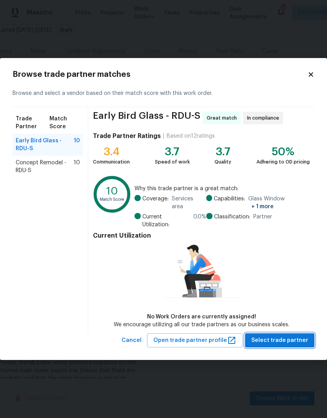
click at [286, 336] on span "Select trade partner" at bounding box center [279, 340] width 57 height 10
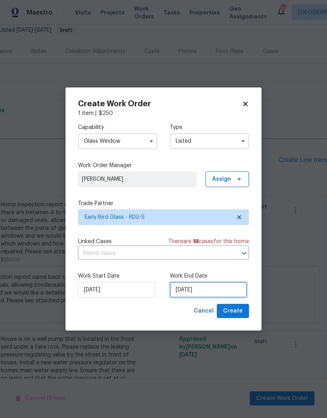
click at [224, 291] on input "[DATE]" at bounding box center [208, 290] width 77 height 16
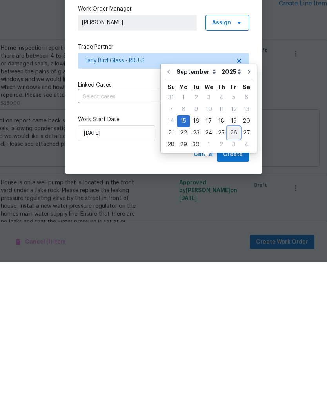
click at [231, 284] on div "26" at bounding box center [233, 289] width 13 height 11
type input "9/26/2025"
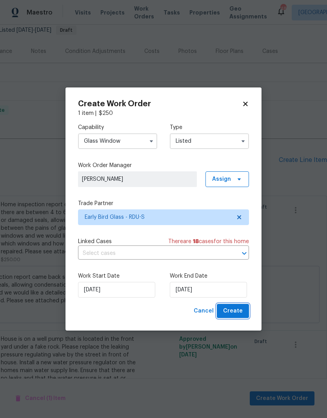
click at [231, 312] on span "Create" at bounding box center [233, 311] width 20 height 10
checkbox input "false"
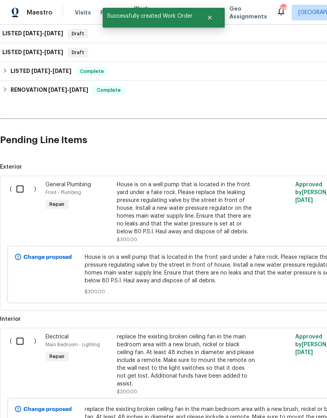
scroll to position [118, 0]
click at [23, 181] on input "checkbox" at bounding box center [23, 189] width 22 height 16
checkbox input "true"
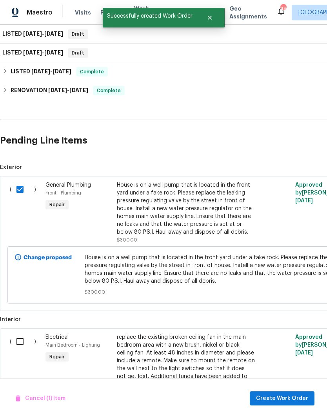
click at [22, 333] on input "checkbox" at bounding box center [23, 341] width 22 height 16
checkbox input "true"
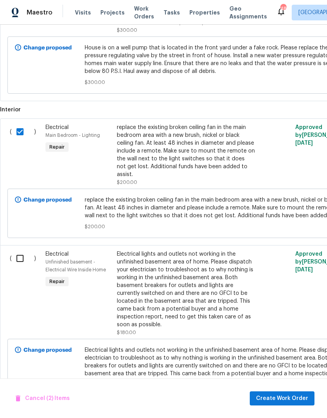
scroll to position [327, 0]
click at [20, 250] on input "checkbox" at bounding box center [23, 258] width 22 height 16
checkbox input "true"
click at [274, 398] on span "Create Work Order" at bounding box center [282, 398] width 52 height 10
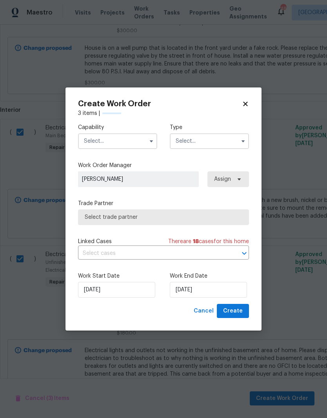
checkbox input "false"
click at [98, 133] on input "text" at bounding box center [117, 141] width 79 height 16
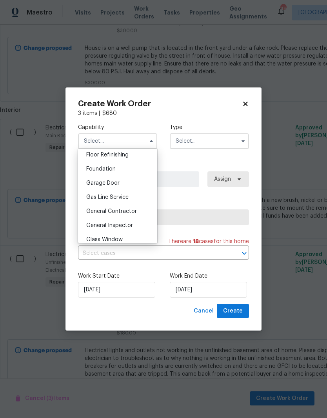
scroll to position [327, 0]
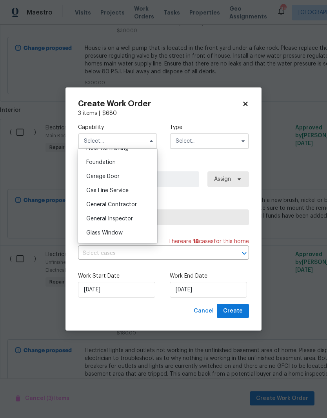
click at [92, 208] on div "General Contractor" at bounding box center [117, 204] width 75 height 14
type input "General Contractor"
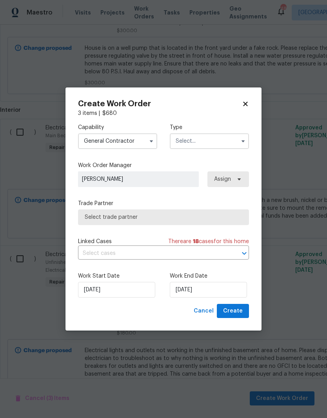
click at [205, 134] on input "text" at bounding box center [209, 141] width 79 height 16
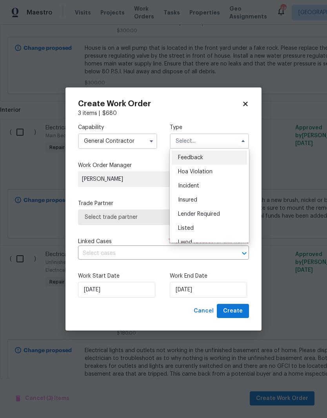
click at [187, 227] on span "Listed" at bounding box center [186, 227] width 16 height 5
type input "Listed"
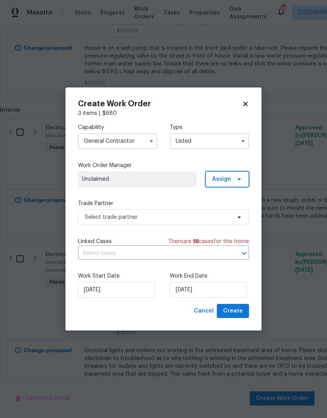
click at [229, 178] on span "Assign" at bounding box center [221, 179] width 19 height 8
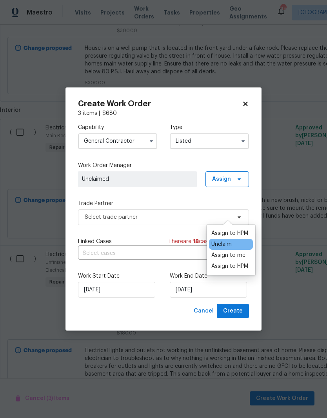
click at [242, 229] on div "Assign to HPM" at bounding box center [229, 233] width 37 height 8
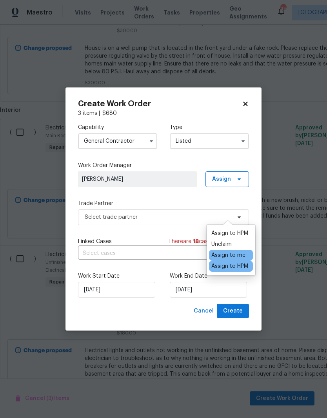
click at [188, 197] on div "Capability General Contractor Type Listed Work Order Manager Joseph White Assig…" at bounding box center [163, 210] width 171 height 186
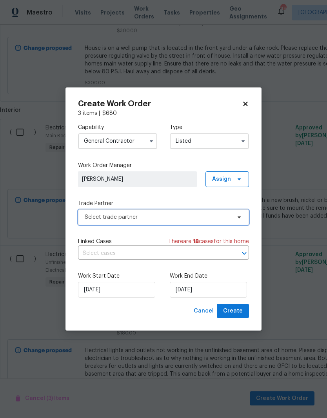
click at [192, 217] on span "Select trade partner" at bounding box center [158, 217] width 146 height 8
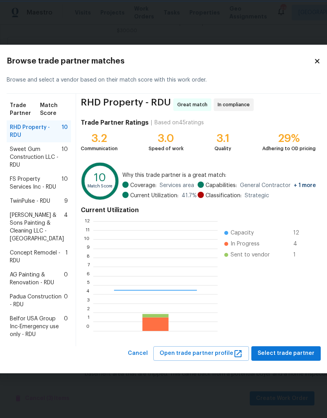
scroll to position [110, 124]
click at [36, 308] on span "Padua Construction - RDU" at bounding box center [37, 301] width 54 height 16
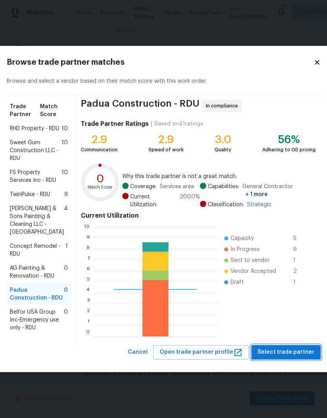
click at [279, 357] on span "Select trade partner" at bounding box center [285, 352] width 57 height 10
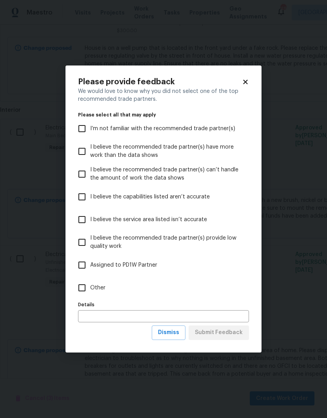
click at [83, 289] on input "Other" at bounding box center [82, 287] width 16 height 16
checkbox input "true"
click at [238, 332] on span "Submit Feedback" at bounding box center [219, 332] width 48 height 10
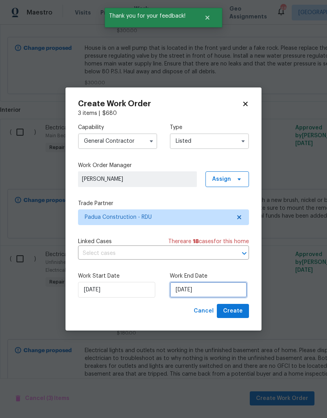
click at [227, 291] on input "[DATE]" at bounding box center [208, 290] width 77 height 16
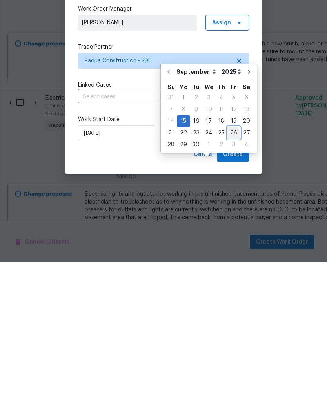
click at [230, 284] on div "26" at bounding box center [233, 289] width 13 height 11
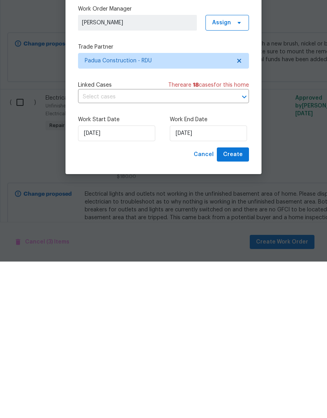
type input "9/26/2025"
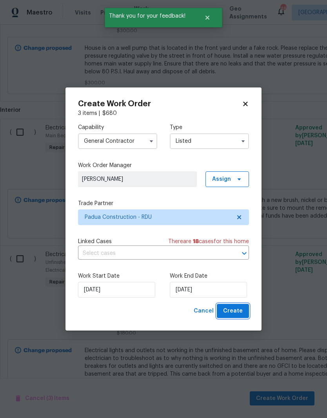
click at [236, 310] on span "Create" at bounding box center [233, 311] width 20 height 10
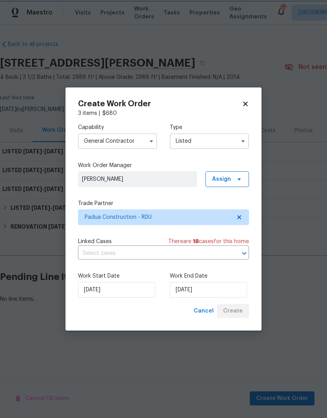
scroll to position [0, 0]
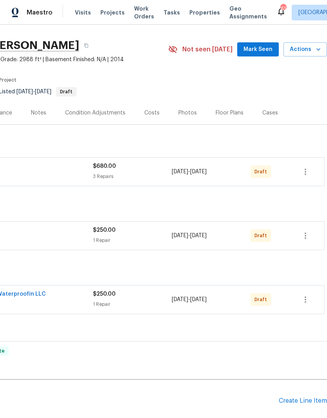
scroll to position [18, 116]
click at [307, 173] on icon "button" at bounding box center [304, 171] width 9 height 9
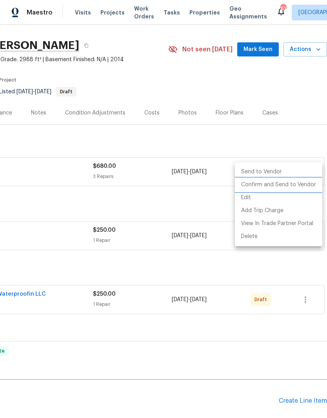
click at [287, 183] on li "Confirm and Send to Vendor" at bounding box center [278, 184] width 87 height 13
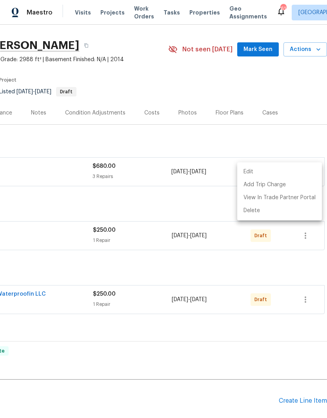
click at [289, 255] on div at bounding box center [163, 209] width 327 height 418
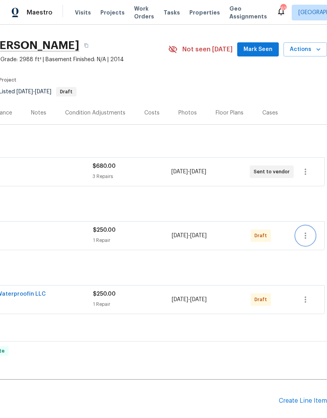
click at [309, 236] on icon "button" at bounding box center [304, 235] width 9 height 9
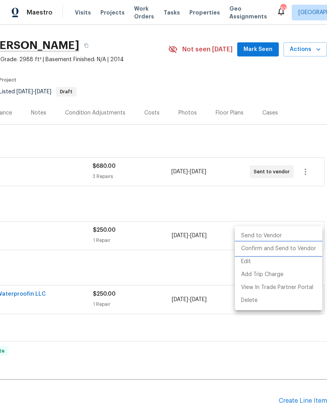
click at [286, 250] on li "Confirm and Send to Vendor" at bounding box center [278, 248] width 87 height 13
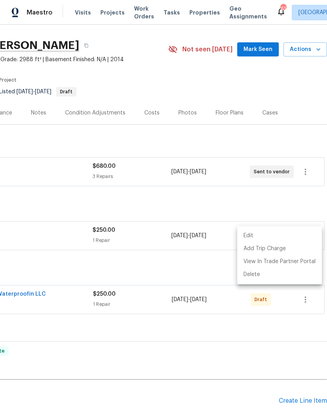
click at [54, 263] on div at bounding box center [163, 209] width 327 height 418
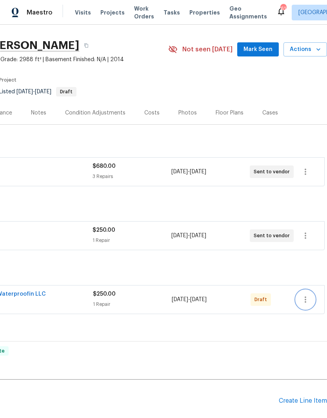
click at [308, 298] on icon "button" at bounding box center [304, 299] width 9 height 9
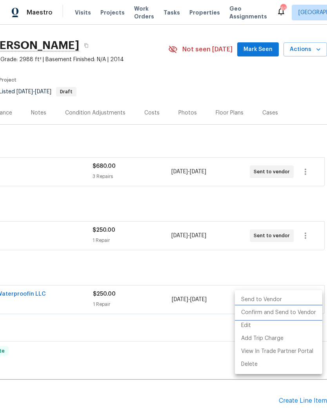
click at [289, 311] on li "Confirm and Send to Vendor" at bounding box center [278, 312] width 87 height 13
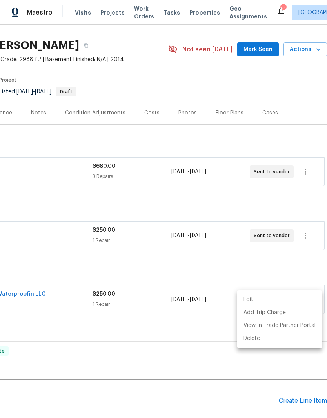
click at [297, 269] on div at bounding box center [163, 209] width 327 height 418
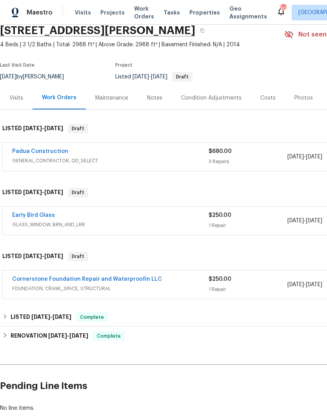
scroll to position [33, 0]
click at [45, 151] on link "Padua Construction" at bounding box center [40, 150] width 56 height 5
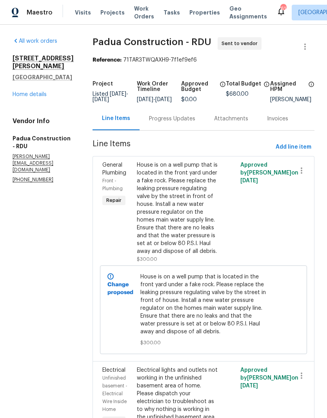
click at [19, 97] on link "Home details" at bounding box center [30, 94] width 34 height 5
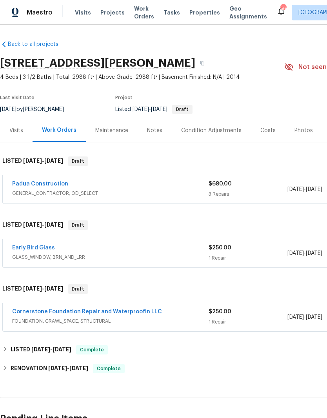
click at [159, 132] on div "Notes" at bounding box center [154, 131] width 15 height 8
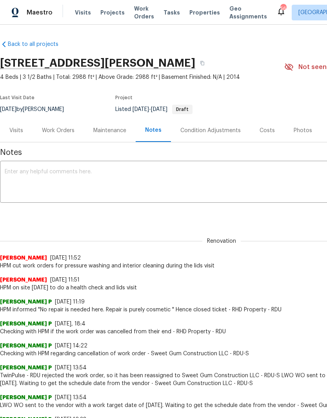
click at [5, 179] on textarea at bounding box center [221, 182] width 433 height 27
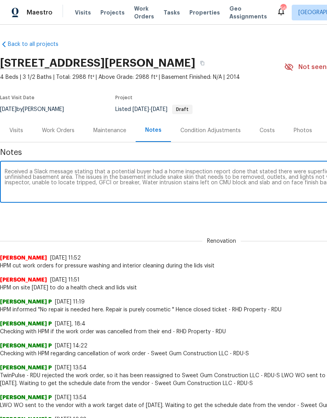
click at [255, 182] on textarea "Received a Slack message stating that a potential buyer had a home inspection r…" at bounding box center [221, 182] width 433 height 27
click at [303, 186] on textarea "Received a Slack message stating that a potential buyer had a home inspection r…" at bounding box center [221, 182] width 433 height 27
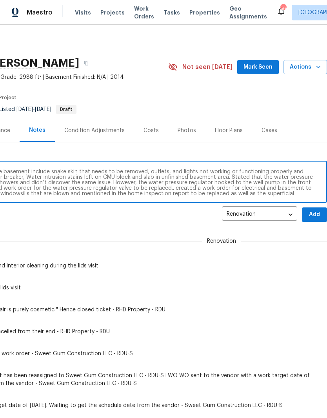
scroll to position [0, 116]
type textarea "Received a Slack message stating that a potential buyer had a home inspection r…"
click at [314, 215] on span "Add" at bounding box center [314, 215] width 13 height 10
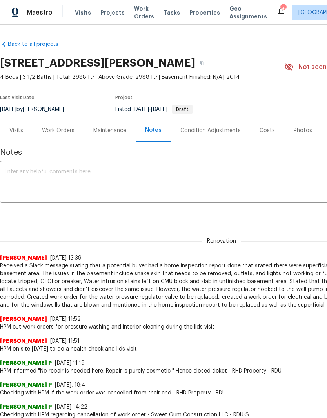
scroll to position [0, 0]
click at [99, 131] on div "Maintenance" at bounding box center [109, 131] width 33 height 8
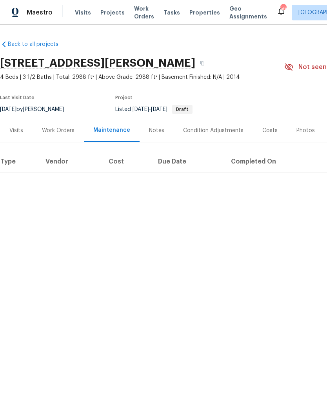
click at [61, 133] on div "Work Orders" at bounding box center [58, 131] width 33 height 8
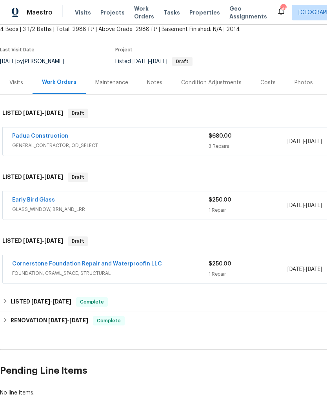
scroll to position [47, 0]
click at [46, 199] on link "Early Bird Glass" at bounding box center [33, 199] width 43 height 5
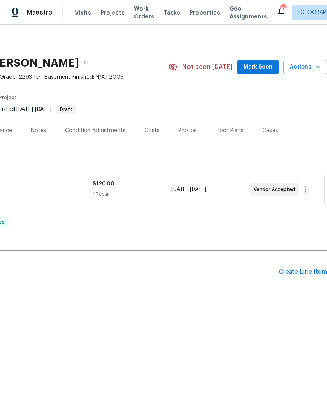
scroll to position [0, 116]
click at [303, 269] on div "Create Line Item" at bounding box center [303, 271] width 48 height 7
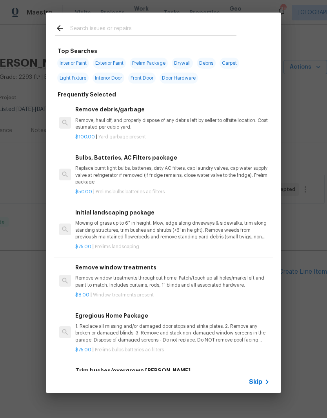
click at [91, 35] on input "text" at bounding box center [153, 30] width 166 height 12
type input "D"
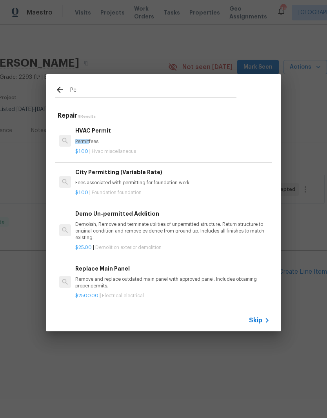
type input "P"
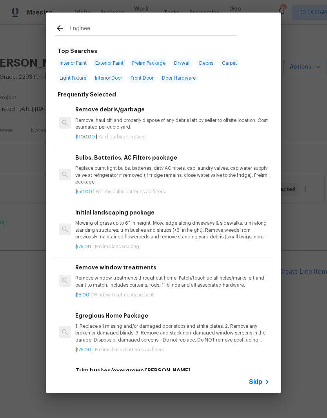
type input "Engineer"
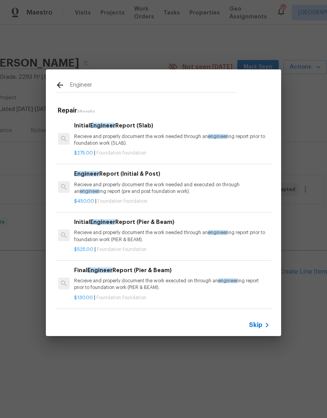
scroll to position [0, 1]
click at [88, 189] on span "engineer" at bounding box center [90, 191] width 20 height 5
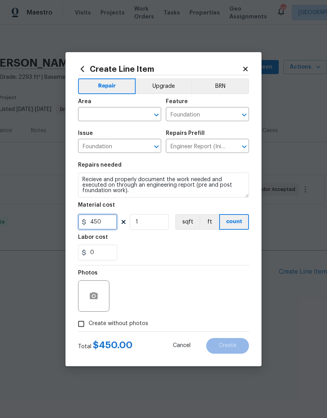
click at [105, 221] on input "450" at bounding box center [97, 222] width 39 height 16
type input "600"
click at [134, 248] on div "0" at bounding box center [163, 252] width 171 height 16
click at [102, 109] on input "text" at bounding box center [108, 115] width 61 height 12
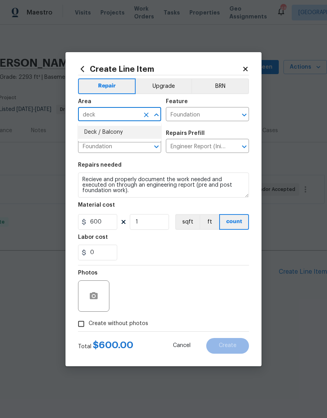
click at [95, 130] on li "Deck / Balcony" at bounding box center [119, 132] width 83 height 13
type input "Deck / Balcony"
click at [128, 162] on section "Repairs needed Recieve and properly document the work needed and executed on th…" at bounding box center [163, 210] width 171 height 107
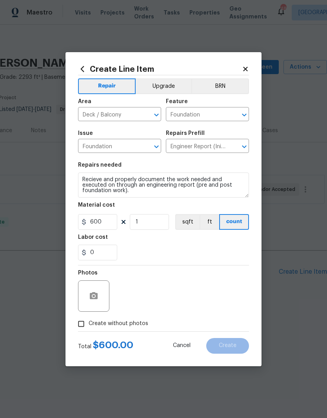
click at [77, 320] on input "Create without photos" at bounding box center [81, 323] width 15 height 15
checkbox input "true"
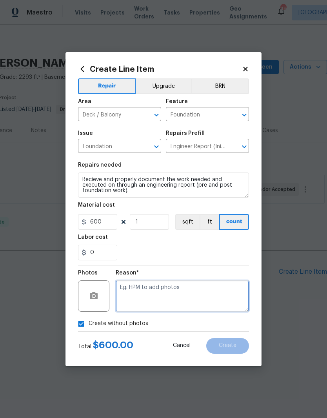
click at [128, 291] on textarea at bounding box center [182, 295] width 133 height 31
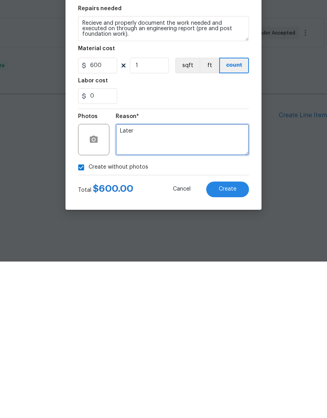
type textarea "Later"
click at [235, 342] on span "Create" at bounding box center [228, 345] width 18 height 6
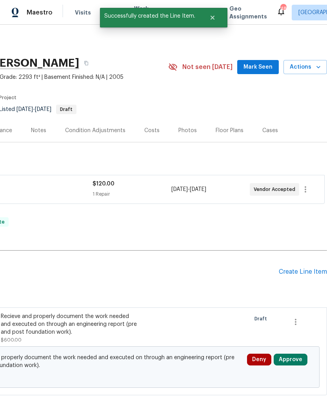
click at [291, 358] on button "Approve" at bounding box center [290, 359] width 34 height 12
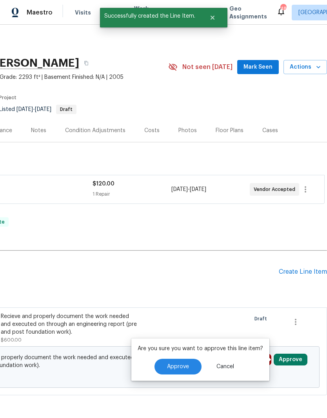
click at [181, 366] on span "Approve" at bounding box center [178, 367] width 22 height 6
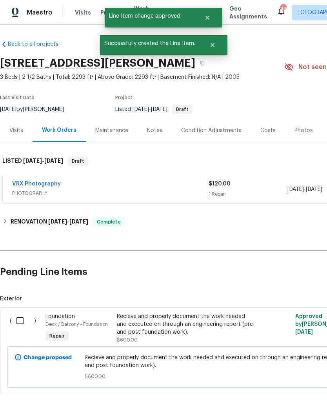
scroll to position [0, 0]
click at [16, 321] on input "checkbox" at bounding box center [23, 320] width 22 height 16
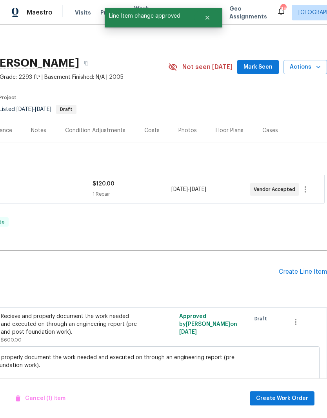
scroll to position [0, 116]
click at [286, 395] on span "Create Work Order" at bounding box center [282, 398] width 52 height 10
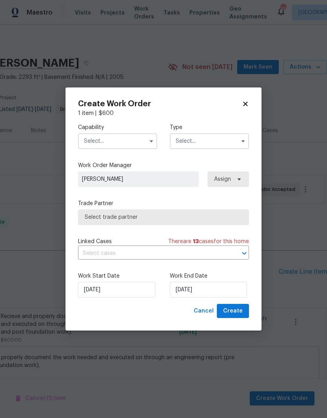
click at [95, 145] on input "text" at bounding box center [117, 141] width 79 height 16
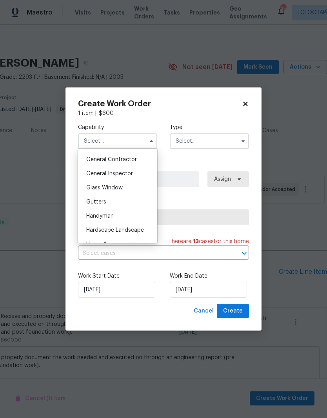
scroll to position [369, 0]
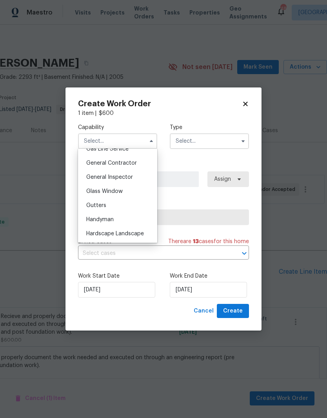
checkbox input "false"
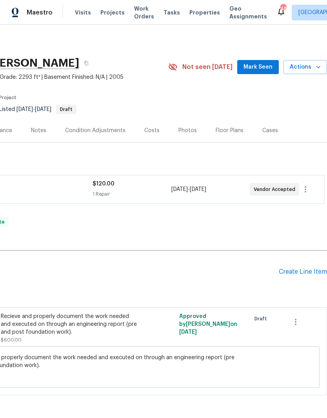
click at [307, 273] on div "Create Line Item" at bounding box center [303, 271] width 48 height 7
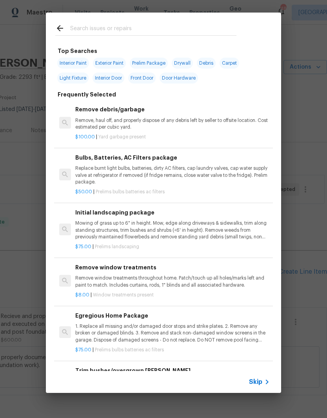
click at [86, 26] on input "text" at bounding box center [153, 30] width 166 height 12
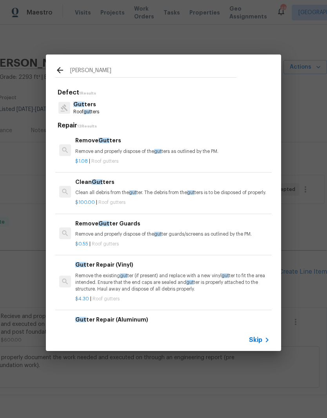
type input "Gutter"
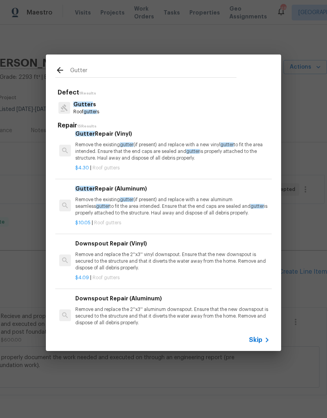
scroll to position [131, 0]
click at [109, 208] on p "Remove the existing gutter (if present) and replace with a new aluminum seamles…" at bounding box center [172, 206] width 194 height 20
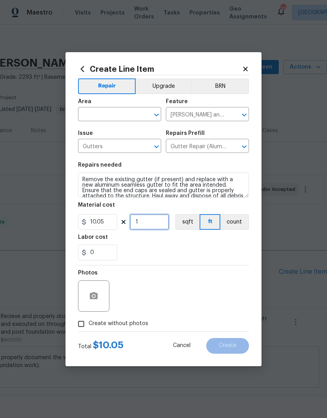
click at [155, 222] on input "1" at bounding box center [149, 222] width 39 height 16
type input "8"
click at [143, 245] on div "0" at bounding box center [163, 252] width 171 height 16
click at [97, 118] on input "text" at bounding box center [108, 115] width 61 height 12
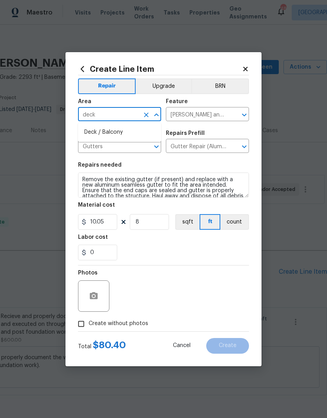
click at [96, 129] on li "Deck / Balcony" at bounding box center [119, 132] width 83 height 13
type input "Deck / Balcony"
click at [130, 166] on div "Repairs needed" at bounding box center [163, 167] width 171 height 10
click at [78, 321] on input "Create without photos" at bounding box center [81, 323] width 15 height 15
checkbox input "true"
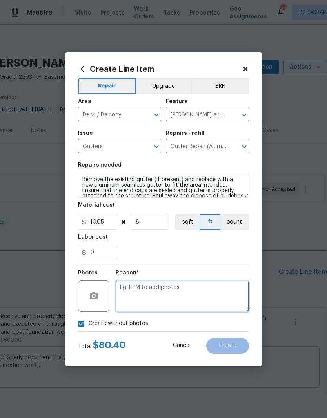
click at [133, 289] on textarea at bounding box center [182, 295] width 133 height 31
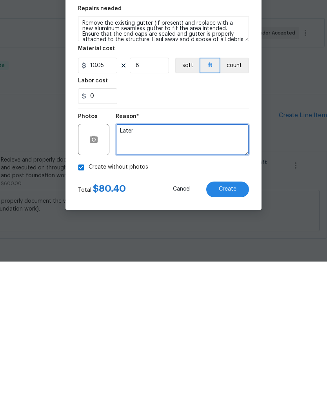
type textarea "Later"
click at [234, 244] on div "0" at bounding box center [163, 252] width 171 height 16
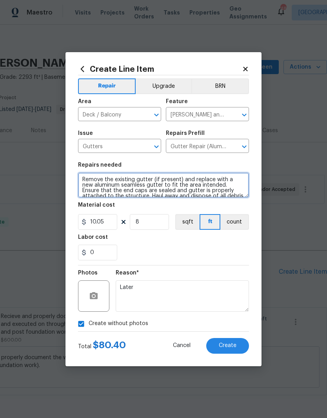
click at [81, 175] on textarea "Remove the existing gutter (if present) and replace with a new aluminum seamles…" at bounding box center [163, 184] width 171 height 25
click at [67, 181] on div "Create Line Item Repair Upgrade BRN Area Deck / Balcony ​ Feature Eaves and Tri…" at bounding box center [163, 209] width 196 height 314
click at [86, 178] on textarea "Remove the existing gutter (if present) and replace with a new aluminum seamles…" at bounding box center [163, 184] width 171 height 25
type textarea "To add the missing pieces and repair to gutter run that was interrupted by the …"
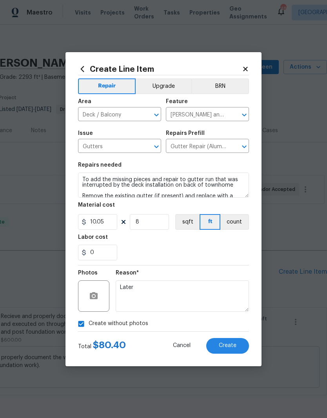
click at [241, 245] on div "0" at bounding box center [163, 252] width 171 height 16
click at [233, 348] on span "Create" at bounding box center [228, 345] width 18 height 6
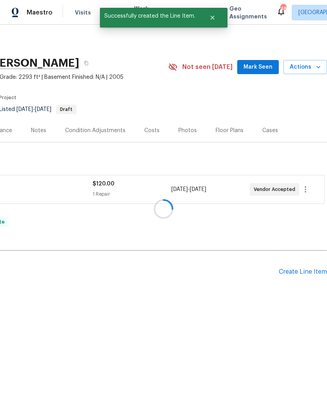
scroll to position [0, 0]
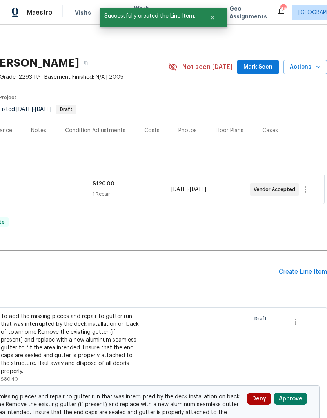
click at [292, 391] on div "Deny Approve" at bounding box center [279, 413] width 70 height 47
click at [295, 397] on button "Approve" at bounding box center [290, 398] width 34 height 12
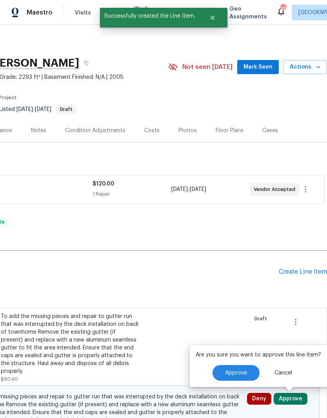
click at [237, 370] on span "Approve" at bounding box center [236, 373] width 22 height 6
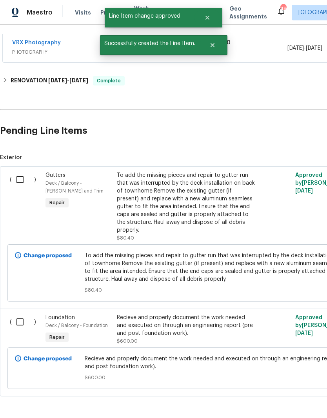
scroll to position [141, 0]
click at [23, 177] on input "checkbox" at bounding box center [23, 179] width 22 height 16
checkbox input "true"
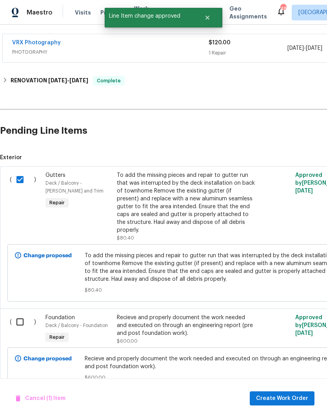
click at [18, 321] on input "checkbox" at bounding box center [23, 321] width 22 height 16
checkbox input "true"
click at [286, 399] on span "Create Work Order" at bounding box center [282, 398] width 52 height 10
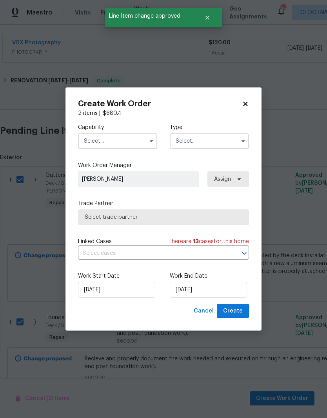
click at [95, 134] on input "text" at bounding box center [117, 141] width 79 height 16
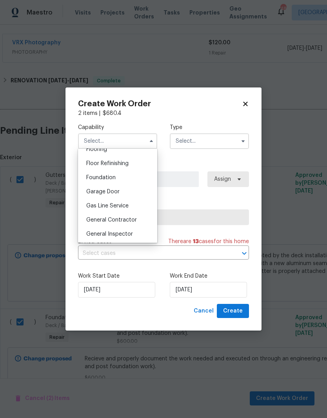
scroll to position [318, 0]
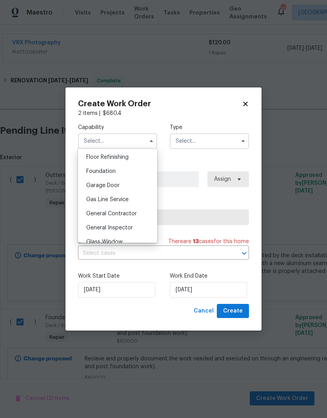
click at [94, 215] on span "General Contractor" at bounding box center [111, 213] width 51 height 5
type input "General Contractor"
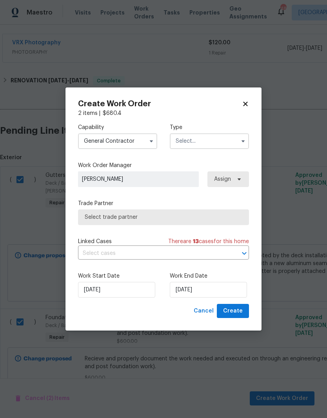
click at [194, 137] on input "text" at bounding box center [209, 141] width 79 height 16
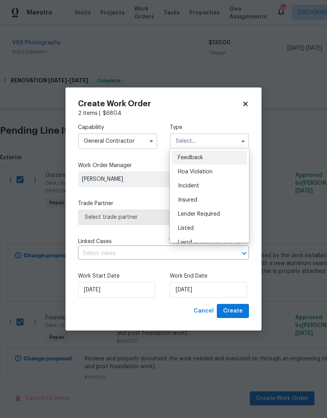
click at [185, 226] on span "Listed" at bounding box center [186, 227] width 16 height 5
type input "Listed"
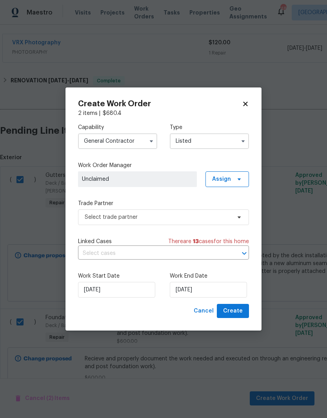
click at [93, 180] on span "Unclaimed" at bounding box center [137, 179] width 111 height 8
click at [130, 178] on span "Unclaimed" at bounding box center [137, 179] width 111 height 8
click at [224, 172] on span "Assign" at bounding box center [226, 179] width 43 height 16
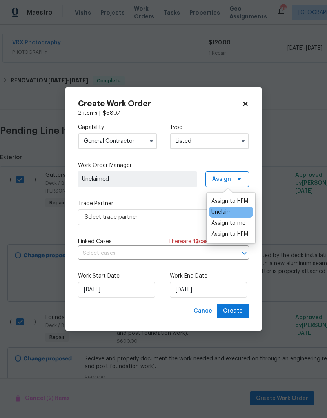
click at [224, 197] on div "Assign to HPM" at bounding box center [229, 201] width 37 height 8
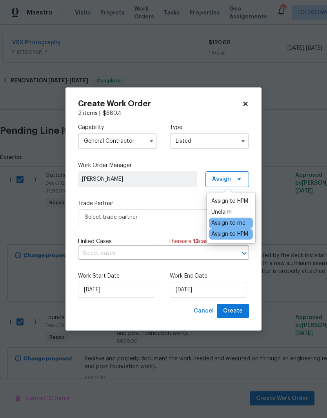
click at [156, 199] on label "Trade Partner" at bounding box center [163, 203] width 171 height 8
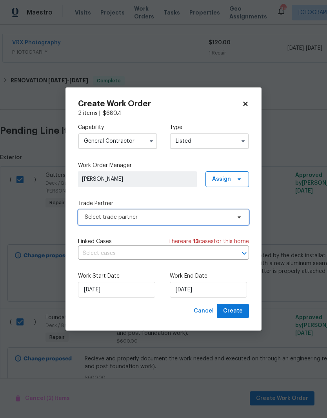
click at [96, 220] on span "Select trade partner" at bounding box center [158, 217] width 146 height 8
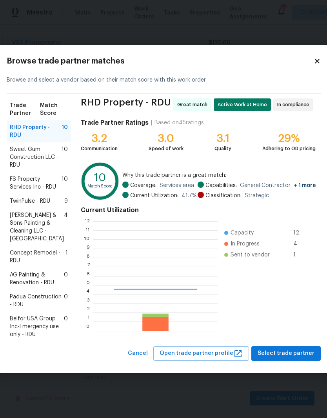
scroll to position [110, 124]
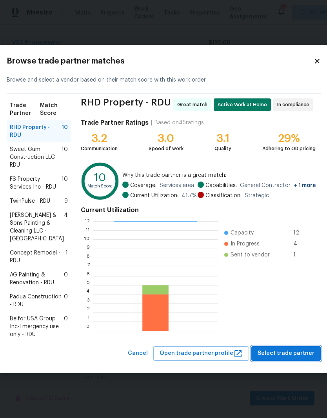
click at [281, 358] on span "Select trade partner" at bounding box center [285, 353] width 57 height 10
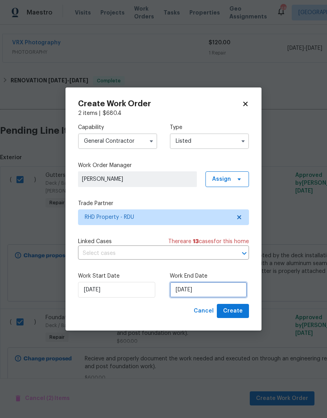
click at [239, 290] on input "9/15/2025" at bounding box center [208, 290] width 77 height 16
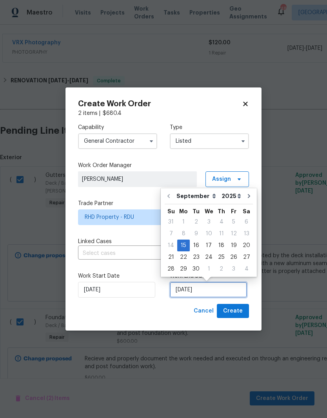
scroll to position [3, 0]
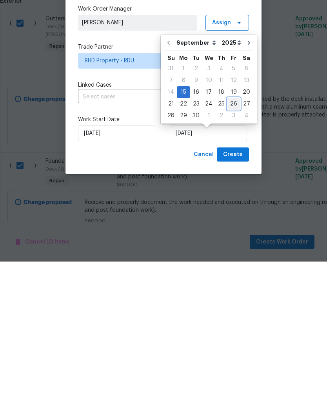
click at [228, 255] on div "26" at bounding box center [233, 260] width 13 height 11
type input "9/26/2025"
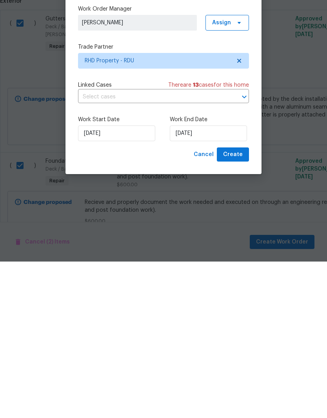
scroll to position [32, 0]
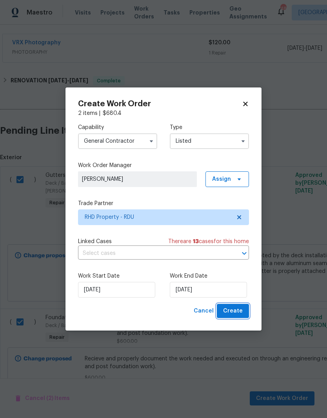
click at [235, 312] on span "Create" at bounding box center [233, 311] width 20 height 10
checkbox input "false"
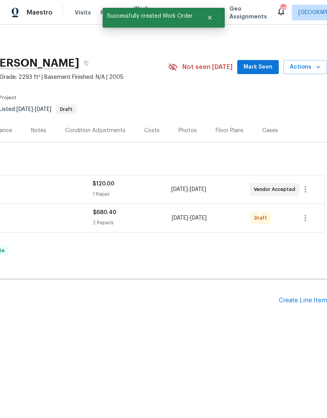
scroll to position [0, 116]
click at [303, 216] on icon "button" at bounding box center [304, 217] width 9 height 9
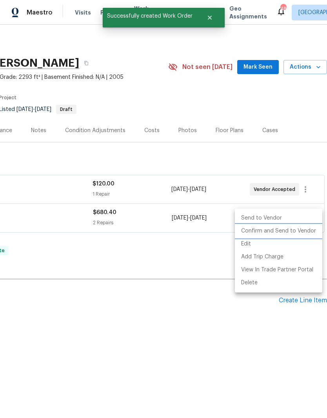
click at [282, 229] on li "Confirm and Send to Vendor" at bounding box center [278, 230] width 87 height 13
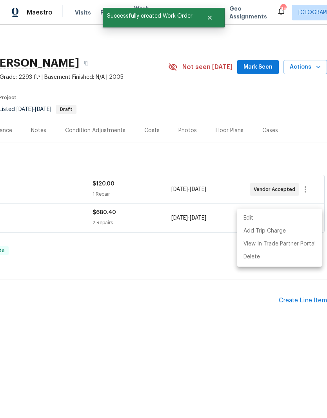
click at [55, 251] on div at bounding box center [163, 209] width 327 height 418
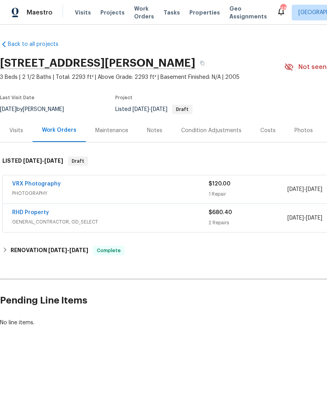
scroll to position [0, 0]
click at [30, 215] on link "RHD Property" at bounding box center [30, 212] width 37 height 5
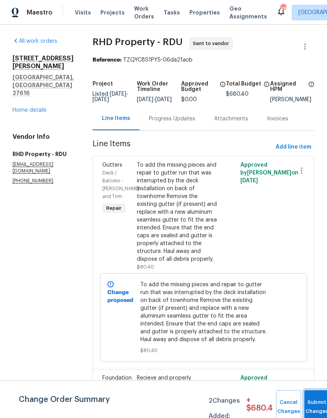
click at [316, 403] on button "Submit Changes" at bounding box center [316, 407] width 25 height 34
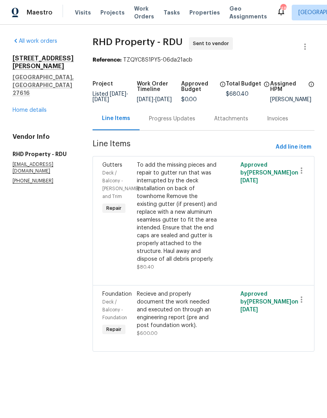
click at [27, 107] on link "Home details" at bounding box center [30, 109] width 34 height 5
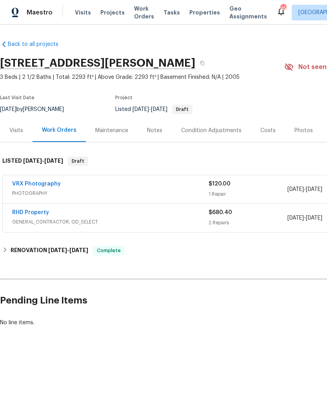
click at [161, 126] on div "Notes" at bounding box center [154, 130] width 34 height 23
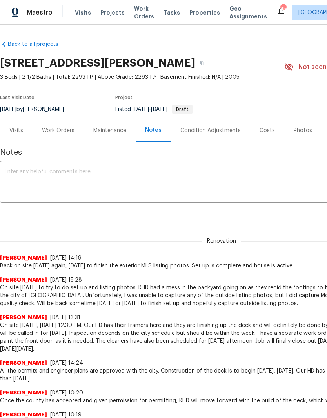
click at [163, 174] on textarea at bounding box center [221, 182] width 433 height 27
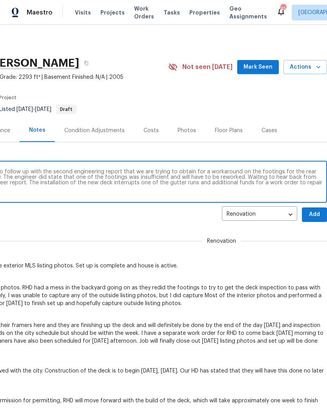
scroll to position [0, 116]
type textarea "I spoke to RHD today around 1 PM Monday 9/15 to follow up with the second engin…"
click at [314, 215] on span "Add" at bounding box center [314, 215] width 13 height 10
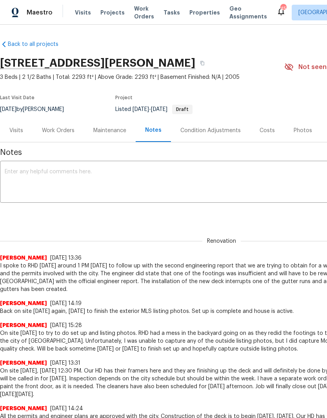
scroll to position [0, 0]
click at [55, 128] on div "Work Orders" at bounding box center [58, 131] width 33 height 8
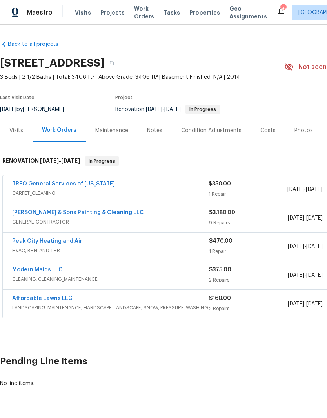
click at [154, 125] on div "Notes" at bounding box center [154, 130] width 34 height 23
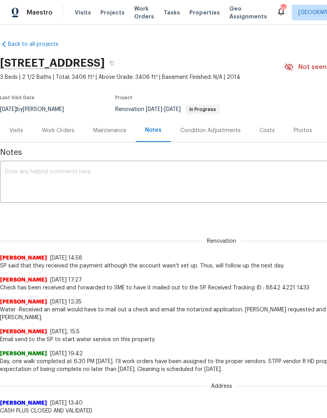
click at [21, 177] on textarea at bounding box center [221, 182] width 433 height 27
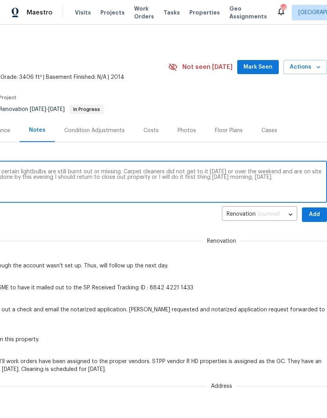
scroll to position [0, 116]
type textarea "Arrived on site [DATE] only to discover that certain lightbulbs are still burnt…"
click at [316, 212] on span "Add" at bounding box center [314, 215] width 13 height 10
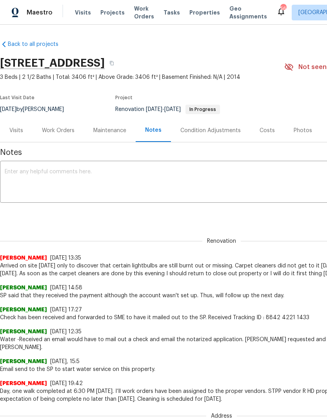
scroll to position [0, 0]
click at [63, 128] on div "Work Orders" at bounding box center [58, 131] width 33 height 8
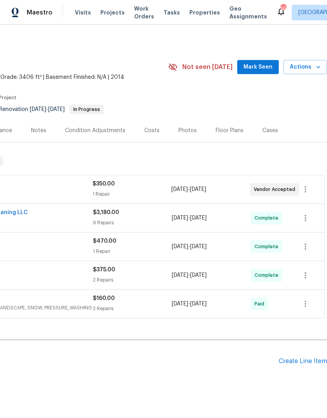
scroll to position [0, 116]
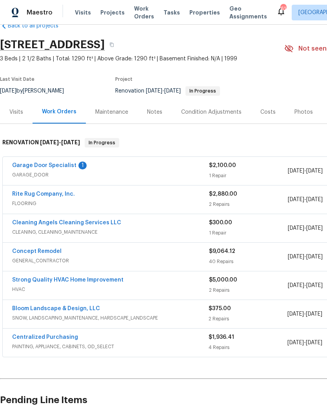
scroll to position [18, 0]
click at [62, 167] on link "Garage Door Specialist" at bounding box center [44, 165] width 64 height 5
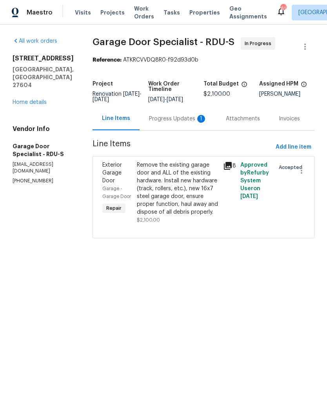
click at [185, 123] on div "Progress Updates 1" at bounding box center [178, 119] width 58 height 8
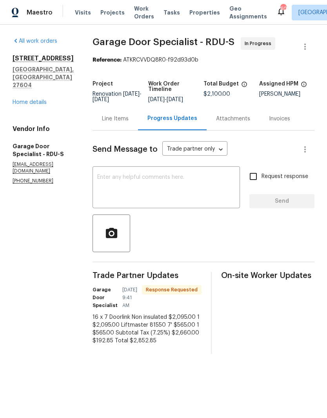
click at [113, 186] on textarea at bounding box center [166, 187] width 138 height 27
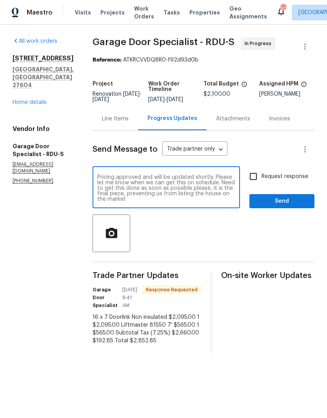
type textarea "Pricing approved and will be updated shortly. Please let me know when we can ge…"
click at [253, 177] on input "Request response" at bounding box center [253, 176] width 16 height 16
checkbox input "true"
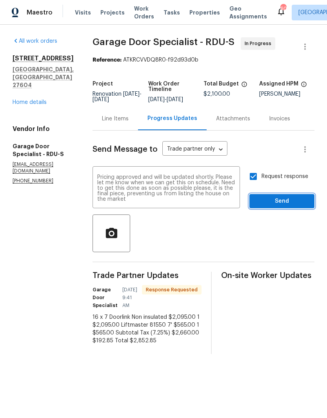
click at [269, 202] on span "Send" at bounding box center [281, 201] width 52 height 10
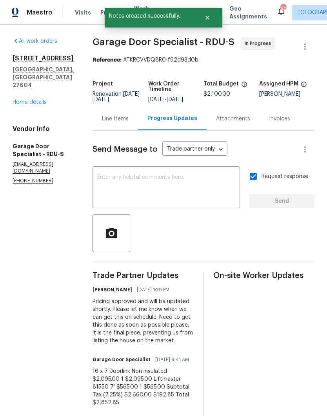
scroll to position [24, 0]
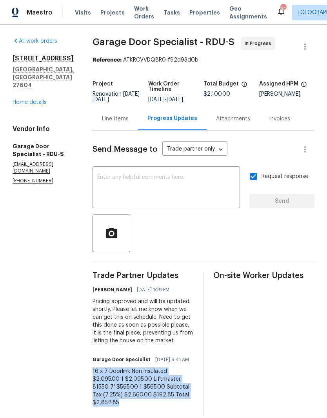
click at [65, 285] on section "All work orders [STREET_ADDRESS] Home details Vendor Info Garage Door Specialis…" at bounding box center [43, 226] width 61 height 378
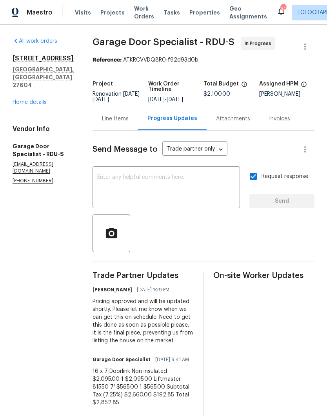
click at [123, 107] on div "Line Items" at bounding box center [114, 118] width 45 height 23
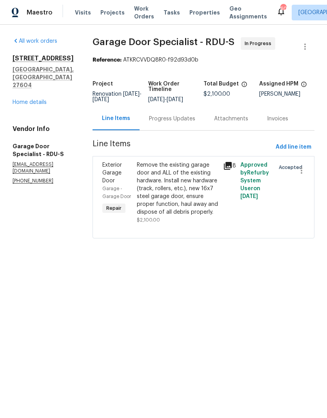
click at [161, 191] on div "Remove the existing garage door and ALL of the existing hardware. Install new h…" at bounding box center [177, 188] width 81 height 55
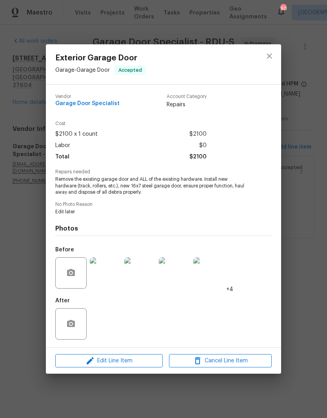
click at [86, 362] on icon "button" at bounding box center [89, 360] width 9 height 9
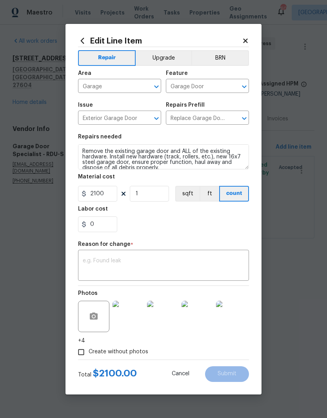
click at [90, 259] on textarea at bounding box center [163, 266] width 161 height 16
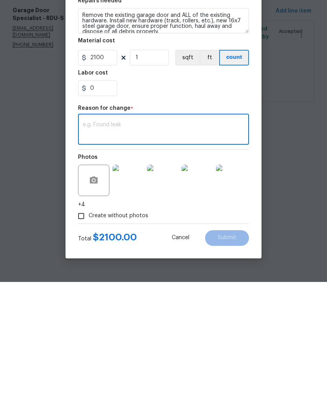
paste textarea "16 x 7 Doorlink Non insulated $2,095.00 1 $2,095.00 Liftmaster 81550 7' $565.00…"
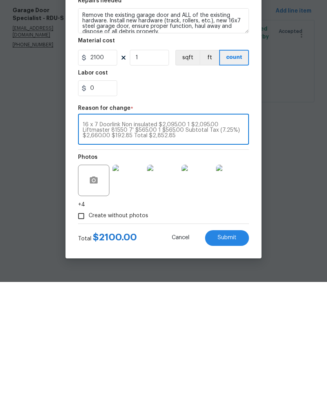
type textarea "16 x 7 Doorlink Non insulated $2,095.00 1 $2,095.00 Liftmaster 81550 7' $565.00…"
click at [107, 186] on input "2100" at bounding box center [97, 194] width 39 height 16
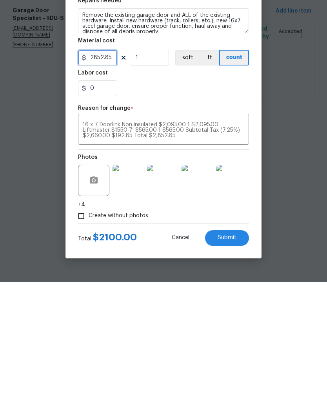
type input "2852.85"
click at [228, 371] on span "Submit" at bounding box center [226, 374] width 19 height 6
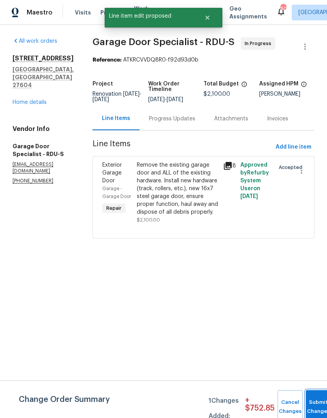
click at [311, 396] on button "Submit Changes" at bounding box center [318, 407] width 25 height 34
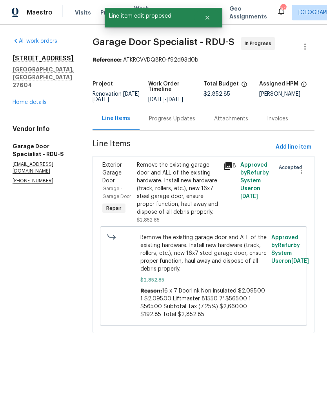
click at [174, 123] on div "Progress Updates" at bounding box center [172, 119] width 46 height 8
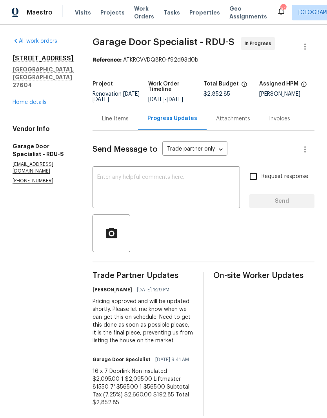
click at [120, 185] on textarea at bounding box center [166, 187] width 138 height 27
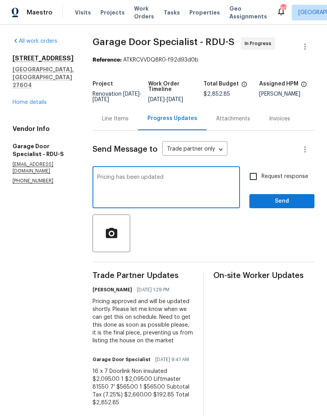
type textarea "Pricing has been updated"
click at [257, 184] on input "Request response" at bounding box center [253, 176] width 16 height 16
checkbox input "true"
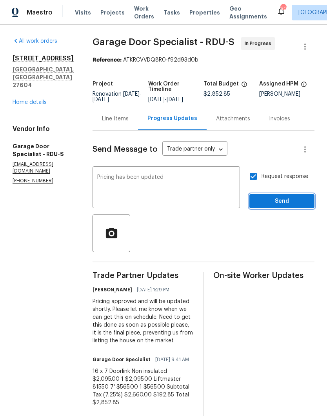
click at [272, 206] on span "Send" at bounding box center [281, 201] width 52 height 10
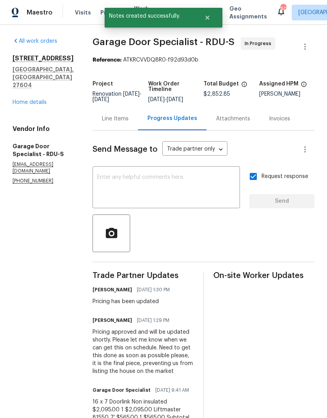
click at [24, 99] on link "Home details" at bounding box center [30, 101] width 34 height 5
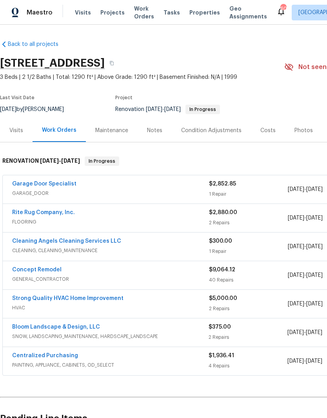
click at [152, 134] on div "Notes" at bounding box center [154, 131] width 15 height 8
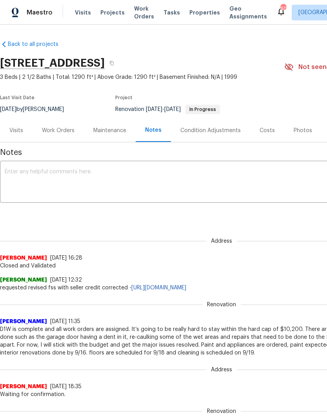
click at [172, 181] on textarea at bounding box center [221, 182] width 433 height 27
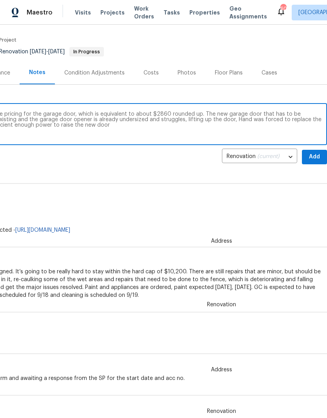
scroll to position [58, 116]
type textarea "Project is on schedule and just updated the pricing for the garage door, which …"
click at [313, 155] on span "Add" at bounding box center [314, 157] width 13 height 10
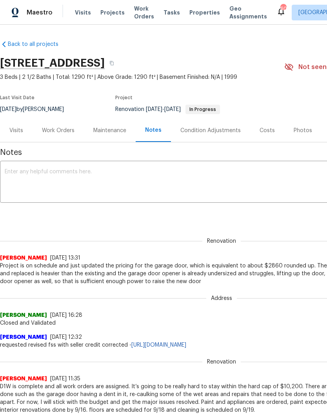
scroll to position [0, 0]
click at [59, 128] on div "Work Orders" at bounding box center [58, 131] width 33 height 8
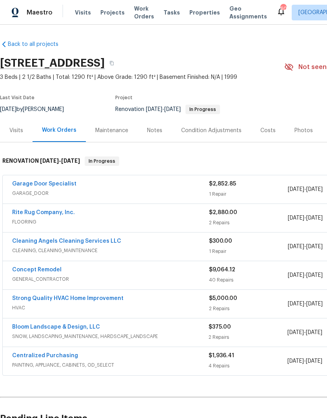
click at [49, 297] on link "Strong Quality HVAC Home Improvement" at bounding box center [67, 297] width 111 height 5
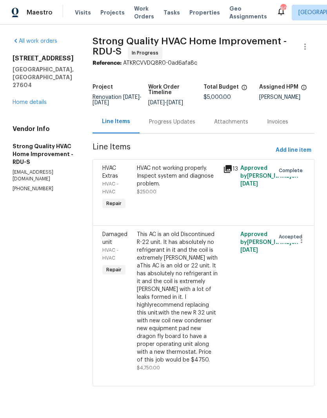
click at [187, 125] on div "Progress Updates" at bounding box center [172, 122] width 46 height 8
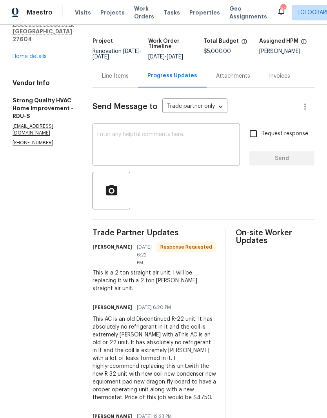
scroll to position [43, 0]
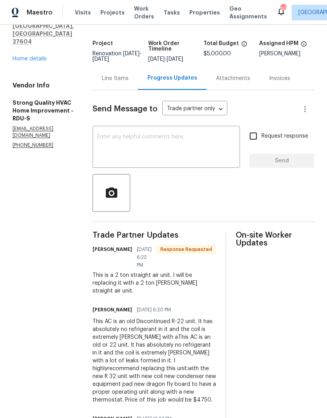
click at [116, 145] on textarea at bounding box center [166, 147] width 138 height 27
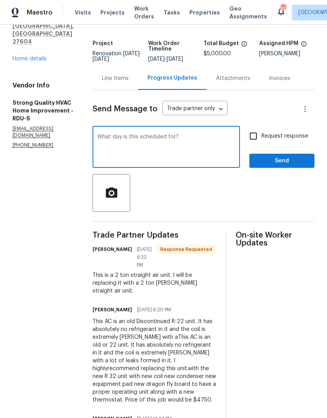
type textarea "What day is this scheduled for?"
click at [258, 140] on input "Request response" at bounding box center [253, 136] width 16 height 16
checkbox input "true"
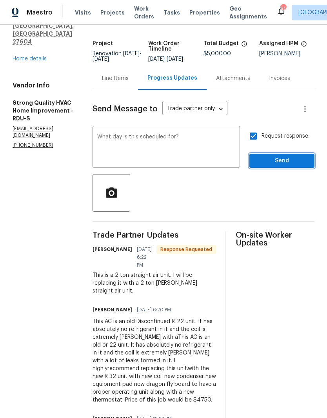
click at [280, 165] on span "Send" at bounding box center [281, 161] width 52 height 10
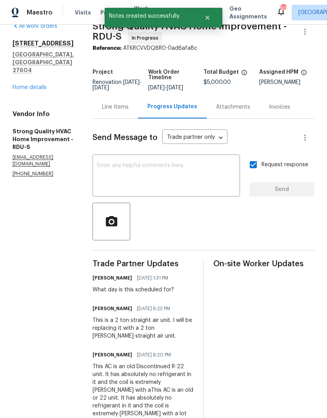
scroll to position [14, 0]
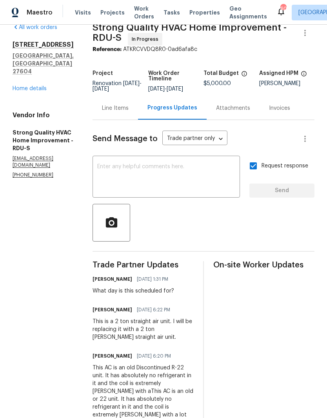
click at [127, 112] on div "Line Items" at bounding box center [115, 108] width 27 height 8
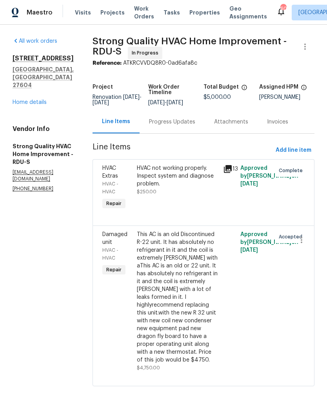
click at [30, 99] on link "Home details" at bounding box center [30, 101] width 34 height 5
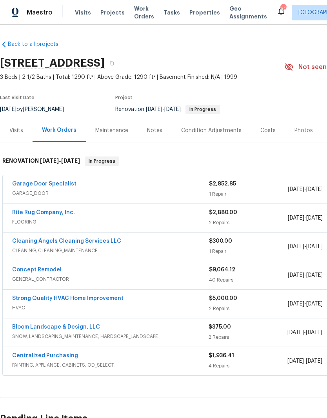
click at [154, 126] on div "Notes" at bounding box center [154, 130] width 34 height 23
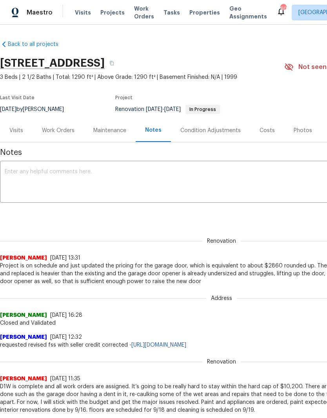
click at [26, 185] on textarea at bounding box center [221, 182] width 433 height 27
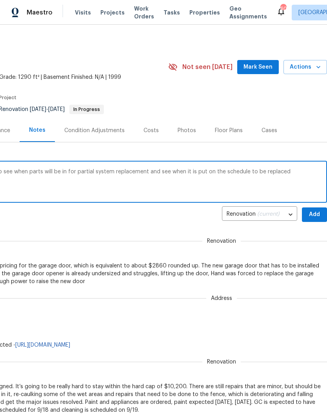
scroll to position [0, 116]
type textarea "trying to follow up with the HVAC vendor to see when parts will be in for parti…"
click at [315, 213] on span "Add" at bounding box center [314, 215] width 13 height 10
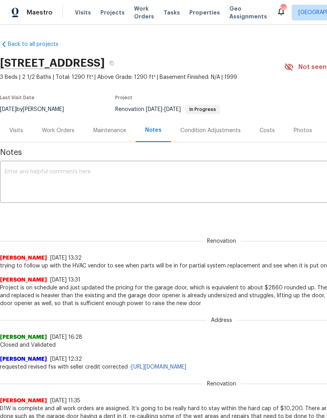
scroll to position [0, 0]
click at [65, 121] on div "Work Orders" at bounding box center [58, 130] width 51 height 23
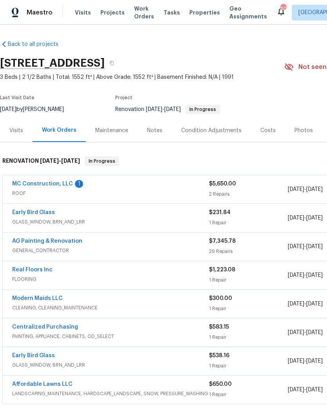
click at [42, 181] on link "MC Construction, LLC" at bounding box center [42, 183] width 61 height 5
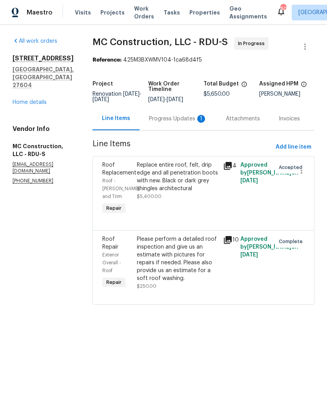
click at [161, 118] on div "Progress Updates 1" at bounding box center [178, 119] width 58 height 8
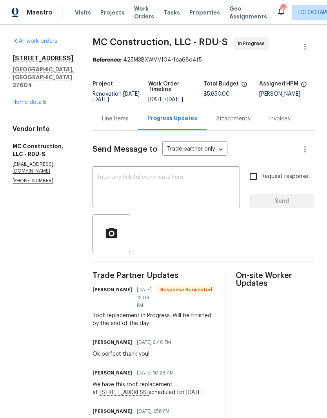
click at [97, 185] on textarea at bounding box center [166, 187] width 138 height 27
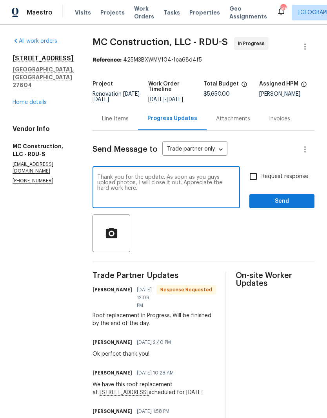
type textarea "Thank you for the update. As soon as you guys upload photos, I will close it ou…"
click at [252, 175] on input "Request response" at bounding box center [253, 176] width 16 height 16
checkbox input "true"
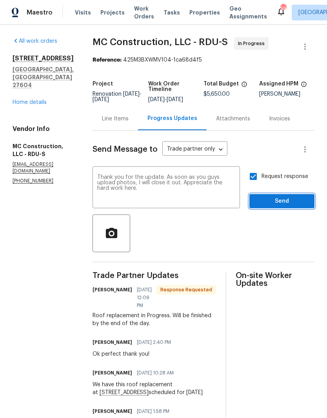
click at [271, 200] on span "Send" at bounding box center [281, 201] width 52 height 10
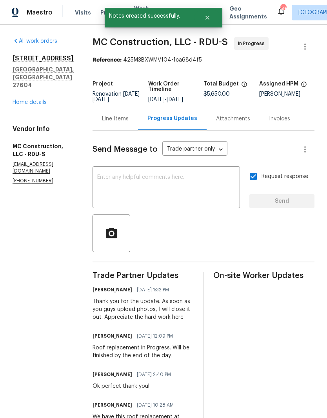
click at [32, 99] on link "Home details" at bounding box center [30, 101] width 34 height 5
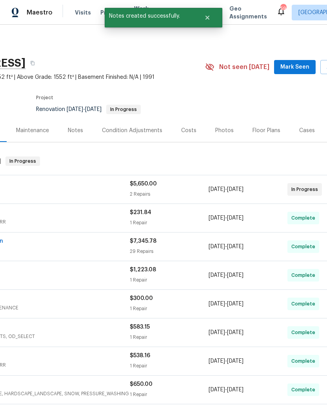
scroll to position [0, 78]
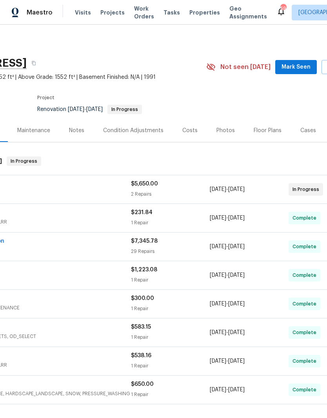
click at [79, 131] on div "Notes" at bounding box center [76, 131] width 15 height 8
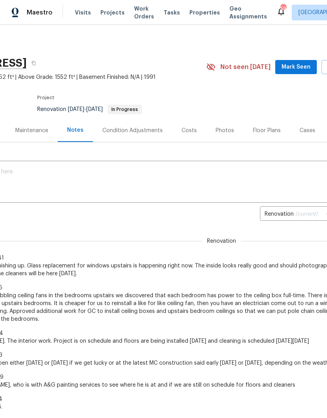
click at [20, 180] on textarea at bounding box center [143, 182] width 433 height 27
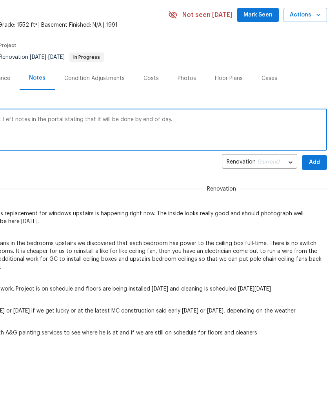
scroll to position [0, 116]
type textarea "Roof vendor is on site replacing whole roof. Left notes in the portal stating t…"
click at [314, 164] on span "Add" at bounding box center [314, 163] width 13 height 10
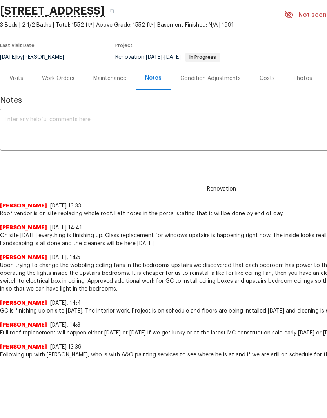
scroll to position [0, 0]
click at [64, 79] on div "Work Orders" at bounding box center [58, 78] width 33 height 8
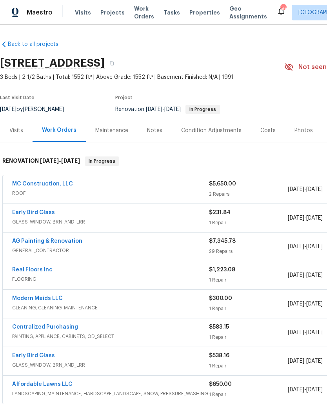
scroll to position [32, 0]
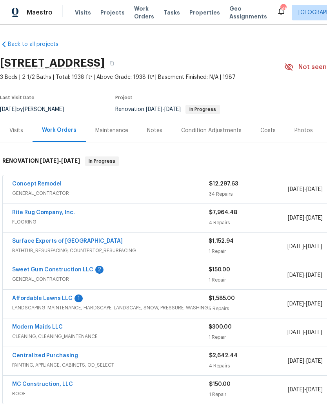
click at [47, 268] on link "Sweet Gum Construction LLC" at bounding box center [52, 269] width 81 height 5
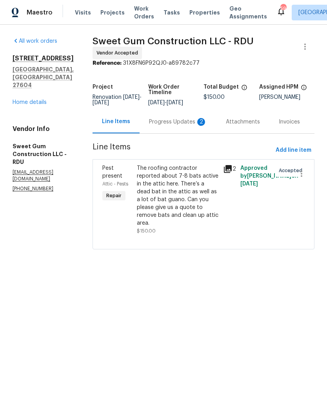
click at [175, 126] on div "Progress Updates 2" at bounding box center [178, 122] width 58 height 8
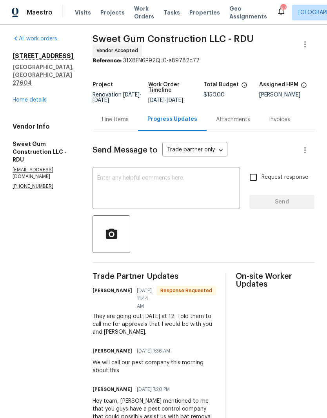
scroll to position [2, 0]
click at [125, 189] on textarea at bounding box center [166, 188] width 138 height 27
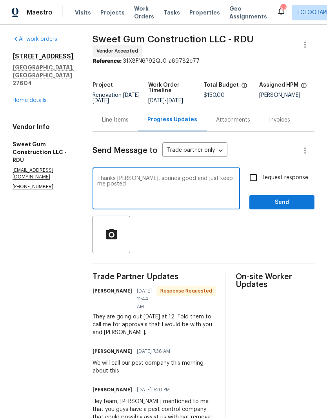
type textarea "Thanks [PERSON_NAME], sounds good and just keep me posted"
click at [297, 207] on span "Send" at bounding box center [281, 202] width 52 height 10
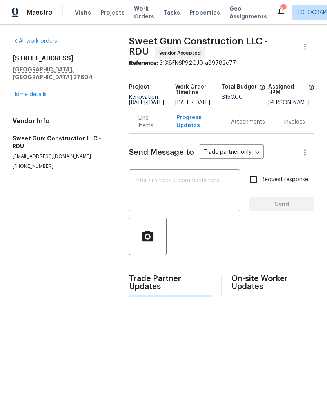
click at [257, 186] on input "Request response" at bounding box center [253, 179] width 16 height 16
checkbox input "true"
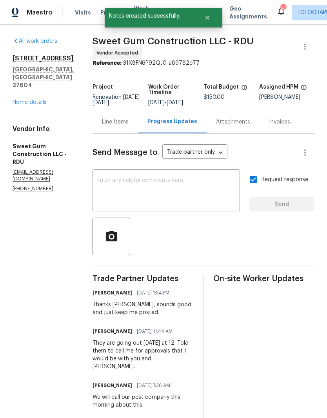
click at [128, 126] on div "Line Items" at bounding box center [115, 122] width 27 height 8
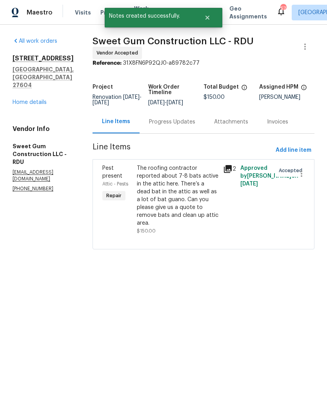
click at [26, 99] on link "Home details" at bounding box center [30, 101] width 34 height 5
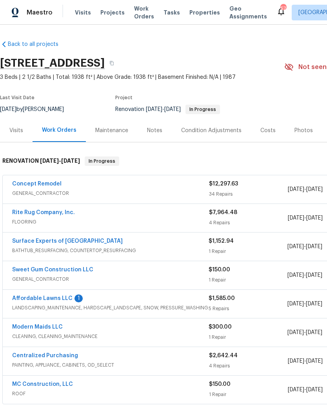
click at [54, 299] on link "Affordable Lawns LLC" at bounding box center [42, 297] width 60 height 5
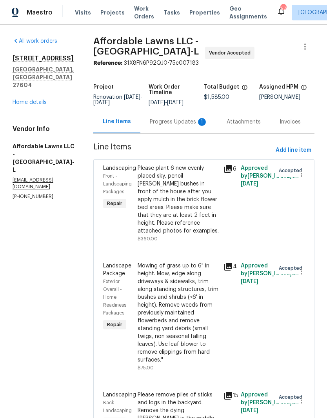
click at [185, 126] on div "Progress Updates 1" at bounding box center [179, 122] width 58 height 8
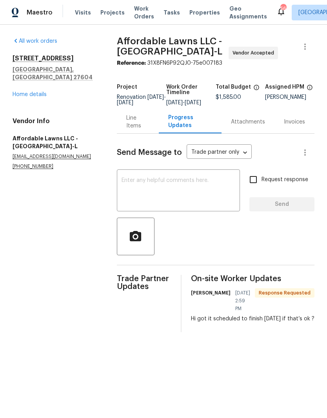
click at [143, 189] on textarea at bounding box center [178, 190] width 114 height 27
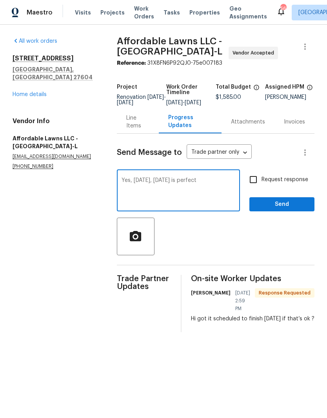
type textarea "Yes, Tuesday, tomorrow is perfect"
click at [255, 187] on input "Request response" at bounding box center [253, 179] width 16 height 16
checkbox input "true"
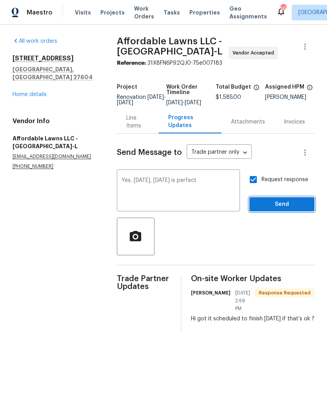
click at [275, 206] on span "Send" at bounding box center [281, 204] width 52 height 10
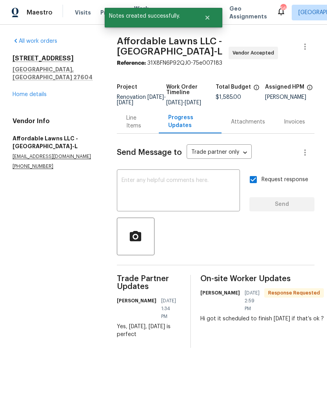
click at [31, 92] on link "Home details" at bounding box center [30, 94] width 34 height 5
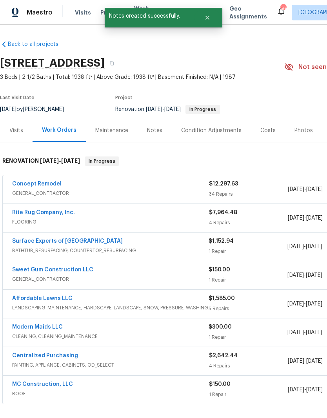
click at [154, 131] on div "Notes" at bounding box center [154, 131] width 15 height 8
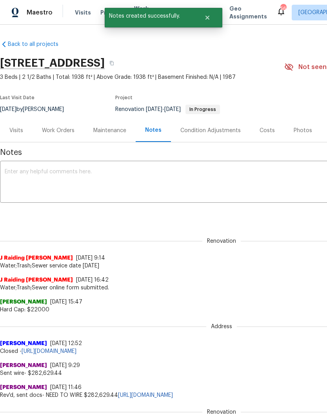
click at [38, 188] on textarea at bounding box center [221, 182] width 433 height 27
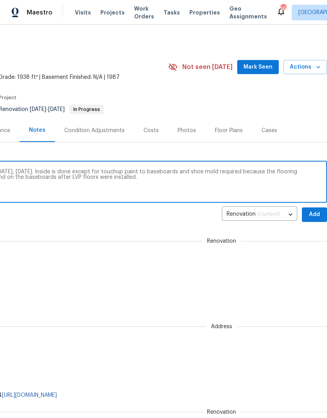
scroll to position [0, 116]
type textarea "Landscapers are scheduled to be on site tomorrow, Tuesday 9/15. Inside is done …"
click at [315, 213] on span "Add" at bounding box center [314, 215] width 13 height 10
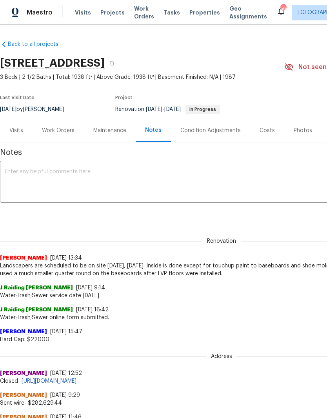
scroll to position [0, 0]
click at [54, 138] on div "Work Orders" at bounding box center [58, 130] width 51 height 23
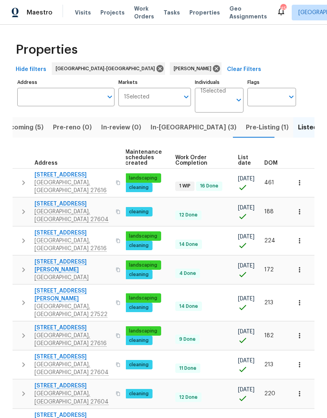
scroll to position [0, 114]
click at [69, 100] on input "Address" at bounding box center [59, 97] width 85 height 18
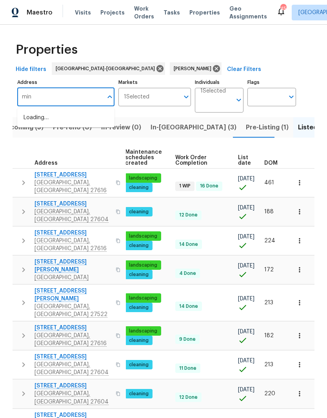
type input "mint"
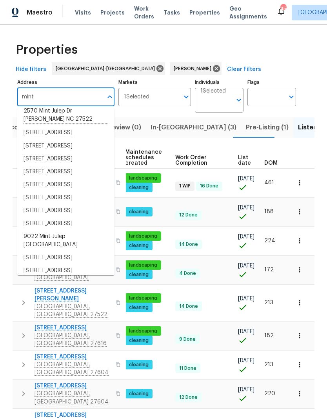
scroll to position [107, 0]
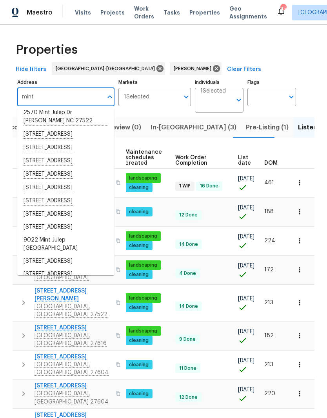
click at [72, 106] on li "2561 Mint Julep Dr Creedmoor NC 27522" at bounding box center [65, 96] width 97 height 22
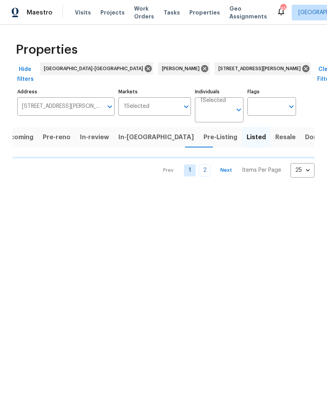
scroll to position [0, 7]
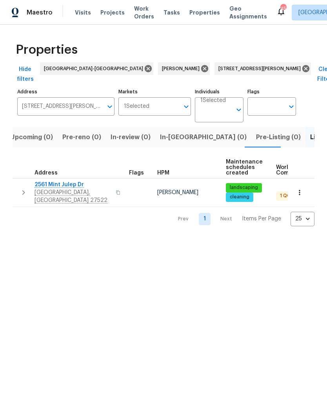
click at [65, 181] on span "2561 Mint Julep Dr" at bounding box center [72, 185] width 76 height 8
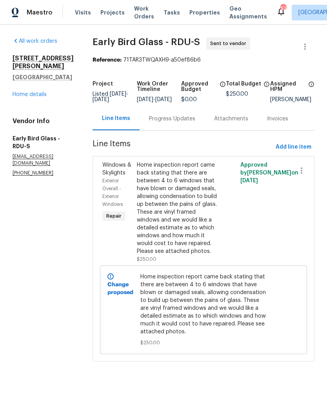
click at [168, 130] on div "Progress Updates" at bounding box center [171, 118] width 65 height 23
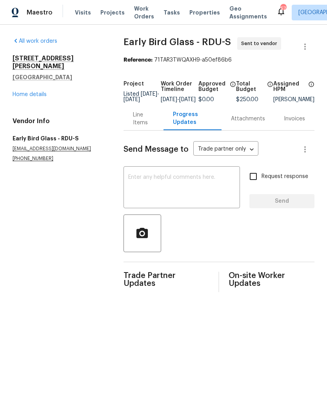
click at [34, 103] on div "All work orders [STREET_ADDRESS][PERSON_NAME] Home details Vendor Info Early Bi…" at bounding box center [59, 99] width 92 height 125
click at [37, 92] on link "Home details" at bounding box center [30, 94] width 34 height 5
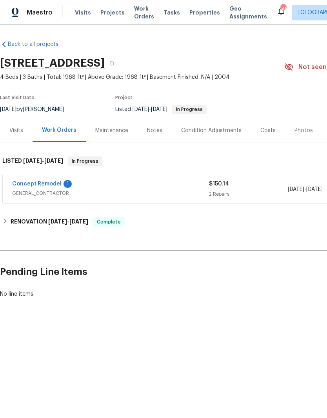
click at [56, 183] on link "Concept Remodel" at bounding box center [36, 183] width 49 height 5
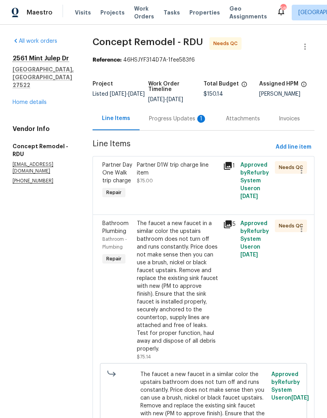
click at [182, 182] on div "Partner D1W trip charge line item $75.00" at bounding box center [177, 181] width 86 height 44
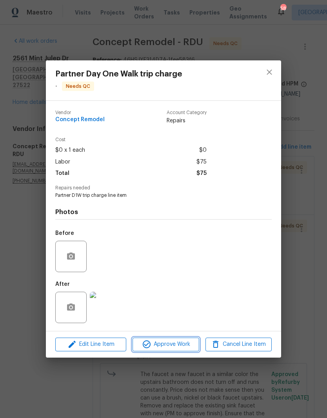
click at [167, 346] on span "Approve Work" at bounding box center [165, 344] width 61 height 10
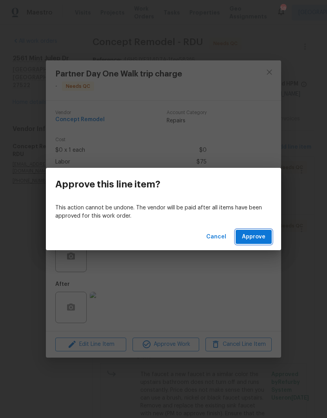
click at [257, 239] on span "Approve" at bounding box center [254, 237] width 24 height 10
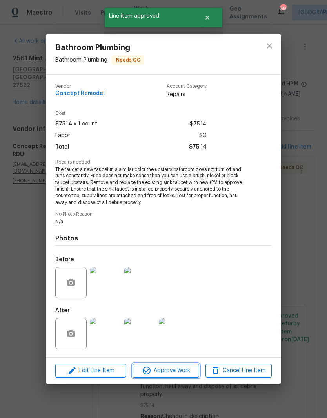
click at [161, 364] on button "Approve Work" at bounding box center [165, 371] width 66 height 14
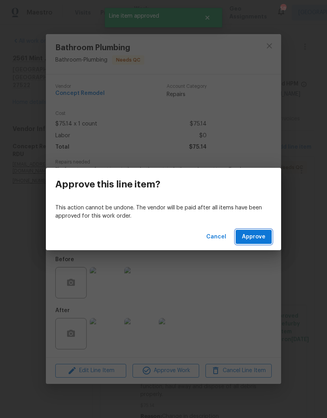
click at [251, 241] on span "Approve" at bounding box center [254, 237] width 24 height 10
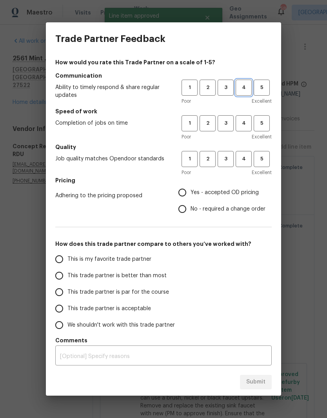
click at [247, 86] on span "4" at bounding box center [243, 87] width 14 height 9
click at [247, 123] on span "4" at bounding box center [243, 123] width 14 height 9
click at [248, 158] on span "4" at bounding box center [243, 158] width 14 height 9
click at [225, 188] on label "Yes - accepted OD pricing" at bounding box center [219, 192] width 91 height 16
click at [190, 188] on input "Yes - accepted OD pricing" at bounding box center [182, 192] width 16 height 16
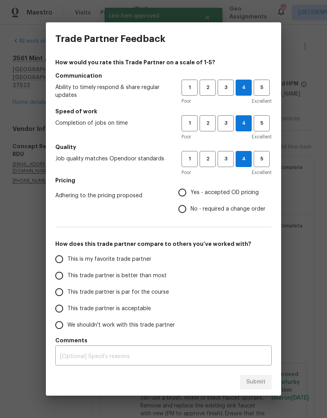
radio input "true"
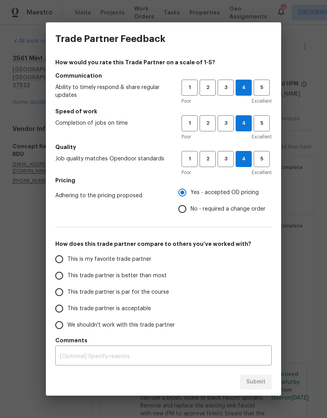
click at [104, 293] on span "This trade partner is par for the course" at bounding box center [117, 292] width 101 height 8
click at [67, 293] on input "This trade partner is par for the course" at bounding box center [59, 292] width 16 height 16
click at [254, 393] on div "Submit" at bounding box center [163, 381] width 235 height 27
click at [261, 383] on span "Submit" at bounding box center [255, 382] width 19 height 10
radio input "true"
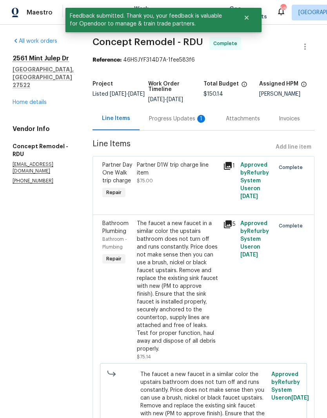
click at [166, 117] on div "Progress Updates 1" at bounding box center [178, 119] width 58 height 8
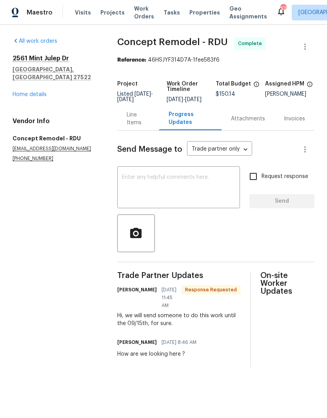
click at [143, 124] on div "Line Items" at bounding box center [138, 119] width 23 height 16
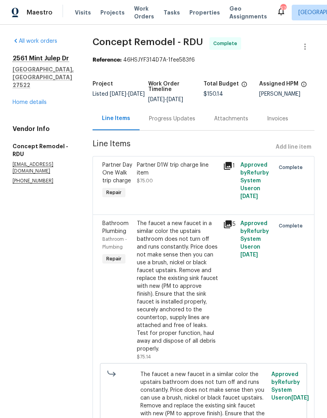
click at [27, 105] on link "Home details" at bounding box center [30, 101] width 34 height 5
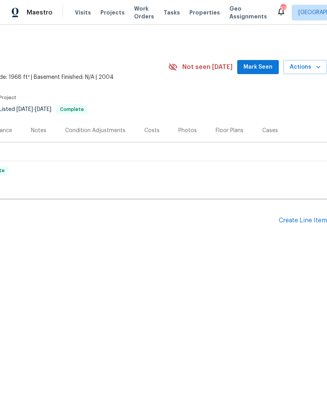
scroll to position [0, 116]
click at [300, 222] on div "Create Line Item" at bounding box center [303, 220] width 48 height 7
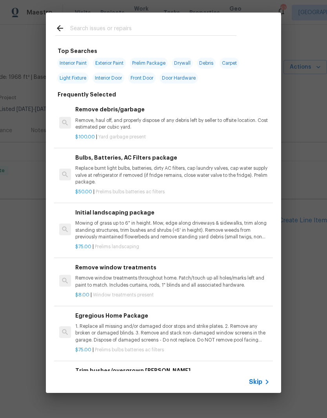
click at [145, 25] on input "text" at bounding box center [153, 30] width 166 height 12
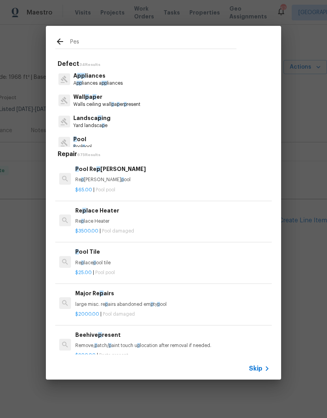
type input "Pest"
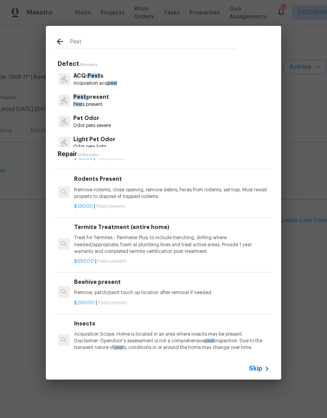
scroll to position [170, 0]
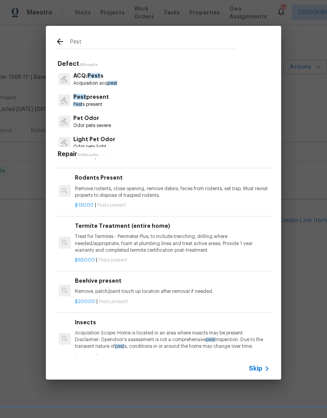
click at [251, 192] on p "Remove rodents, close opening, remove debris, feces from rodents, set trap. Mus…" at bounding box center [172, 191] width 194 height 13
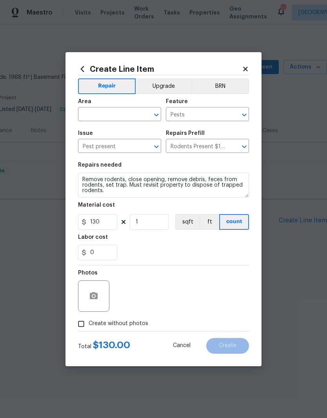
click at [104, 111] on input "text" at bounding box center [108, 115] width 61 height 12
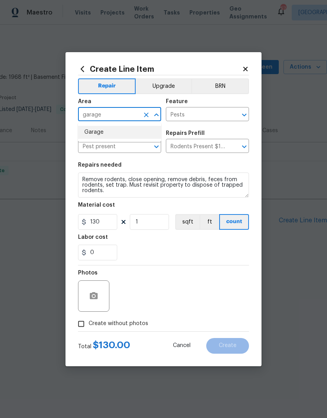
click at [118, 132] on li "Garage" at bounding box center [119, 132] width 83 height 13
type input "Garage"
click at [110, 221] on input "130" at bounding box center [97, 222] width 39 height 16
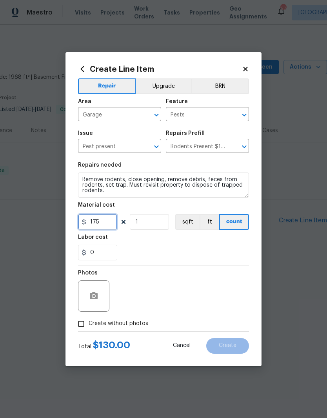
type input "175"
click at [168, 247] on div "0" at bounding box center [163, 252] width 171 height 16
click at [76, 320] on input "Create without photos" at bounding box center [81, 323] width 15 height 15
checkbox input "true"
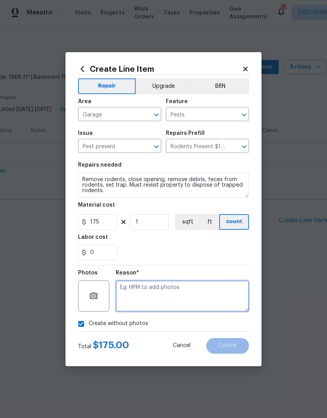
click at [171, 295] on textarea at bounding box center [182, 295] width 133 height 31
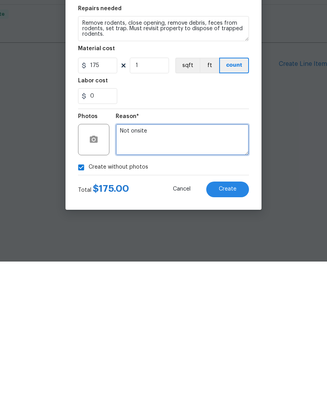
type textarea "Not onsite"
click at [194, 157] on section "Repairs needed Remove rodents, close opening, remove debris, feces from rodents…" at bounding box center [163, 210] width 171 height 107
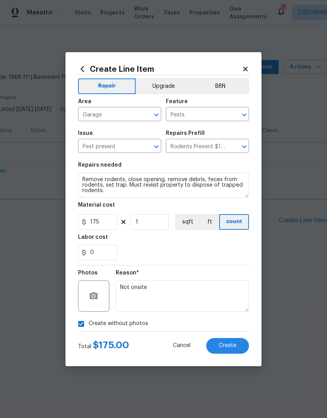
click at [228, 257] on div "0" at bounding box center [163, 252] width 171 height 16
click at [228, 344] on span "Create" at bounding box center [228, 345] width 18 height 6
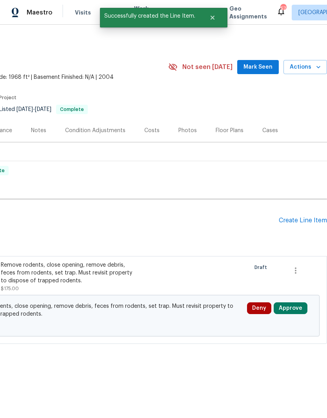
click at [299, 306] on button "Approve" at bounding box center [290, 308] width 34 height 12
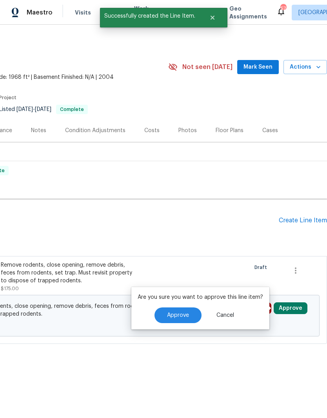
click at [174, 312] on span "Approve" at bounding box center [178, 315] width 22 height 6
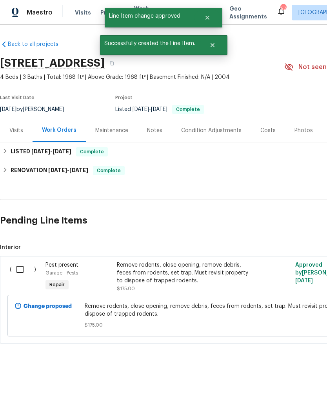
scroll to position [0, 0]
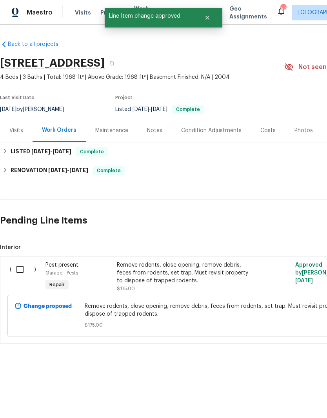
click at [21, 265] on input "checkbox" at bounding box center [23, 269] width 22 height 16
checkbox input "true"
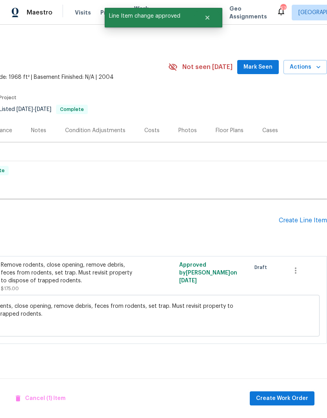
scroll to position [0, 116]
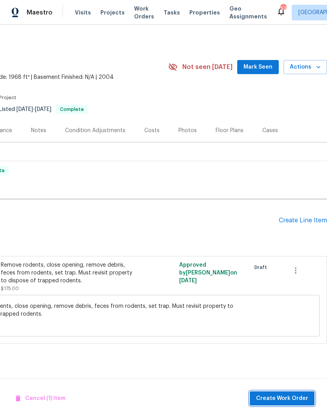
click at [273, 398] on span "Create Work Order" at bounding box center [282, 398] width 52 height 10
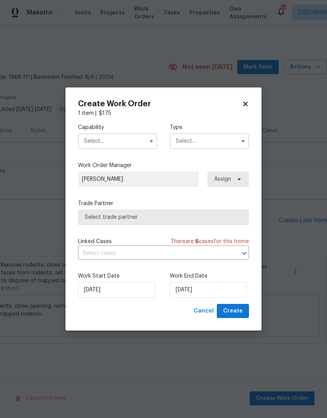
click at [119, 138] on input "text" at bounding box center [117, 141] width 79 height 16
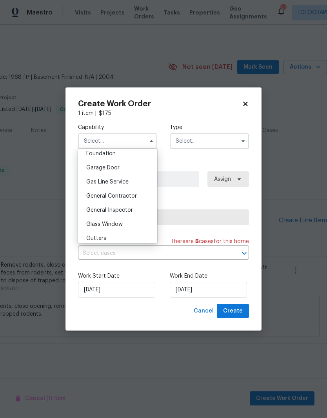
scroll to position [341, 0]
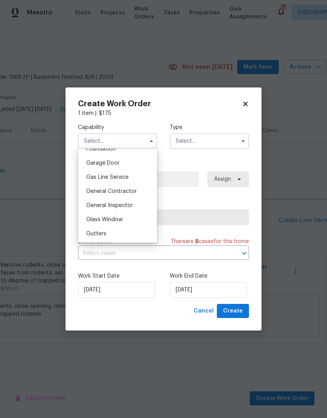
click at [127, 192] on span "General Contractor" at bounding box center [111, 190] width 51 height 5
type input "General Contractor"
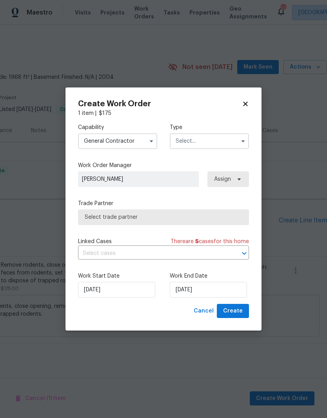
click at [197, 140] on input "text" at bounding box center [209, 141] width 79 height 16
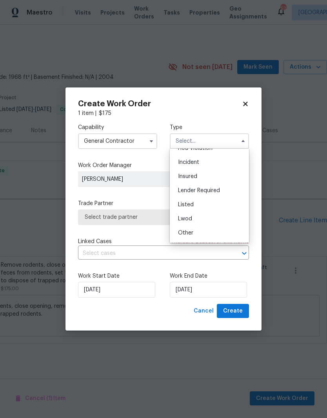
scroll to position [23, 0]
click at [215, 204] on div "Listed" at bounding box center [209, 205] width 75 height 14
type input "Listed"
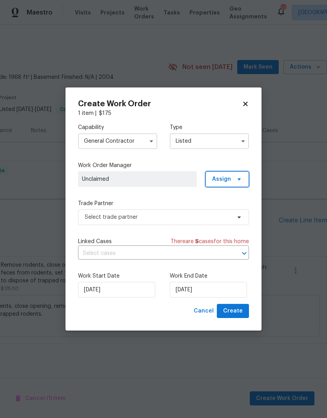
click at [226, 177] on span "Assign" at bounding box center [221, 179] width 19 height 8
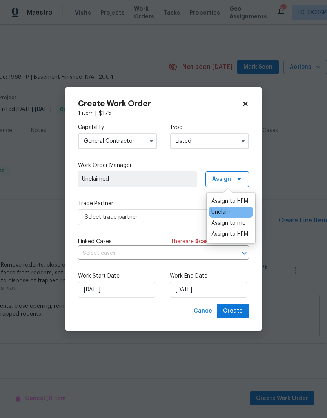
click at [233, 200] on div "Assign to HPM" at bounding box center [229, 201] width 37 height 8
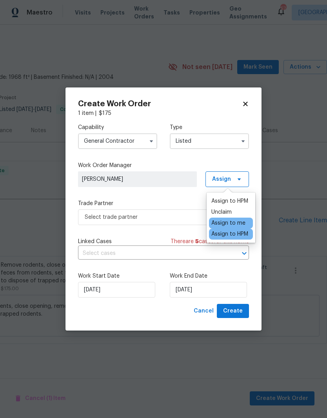
click at [195, 194] on div "Capability General Contractor Type Listed Work Order Manager Joseph White Assig…" at bounding box center [163, 210] width 171 height 186
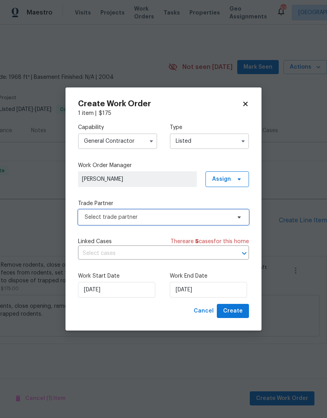
click at [227, 216] on span "Select trade partner" at bounding box center [158, 217] width 146 height 8
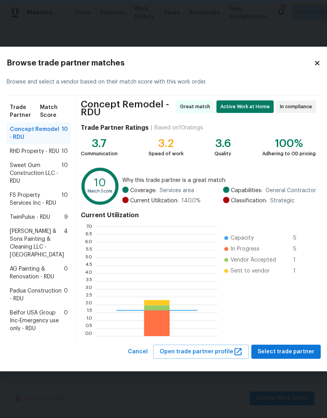
scroll to position [110, 121]
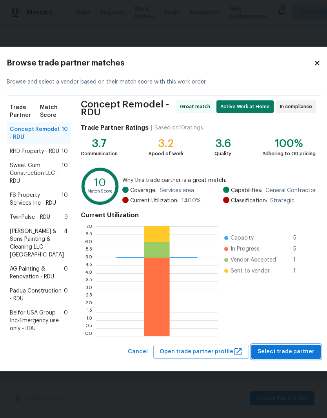
click at [280, 356] on span "Select trade partner" at bounding box center [285, 352] width 57 height 10
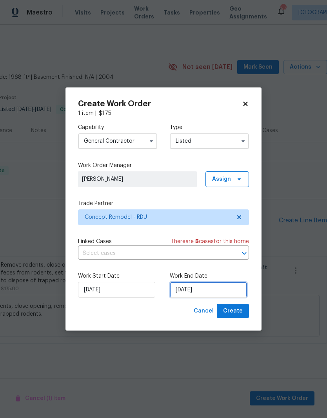
click at [200, 293] on input "[DATE]" at bounding box center [208, 290] width 77 height 16
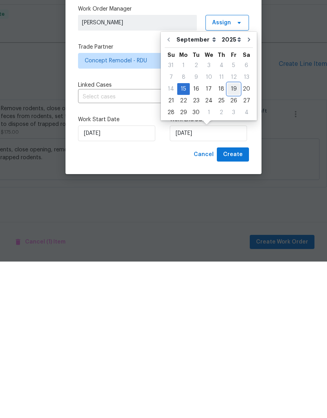
click at [233, 240] on div "19" at bounding box center [233, 245] width 13 height 11
type input "[DATE]"
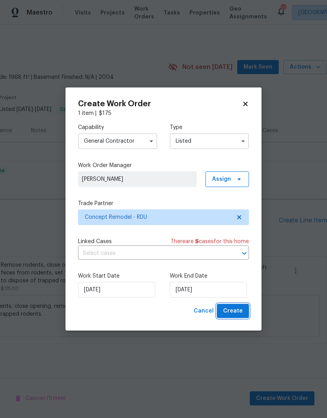
click at [239, 311] on span "Create" at bounding box center [233, 311] width 20 height 10
checkbox input "false"
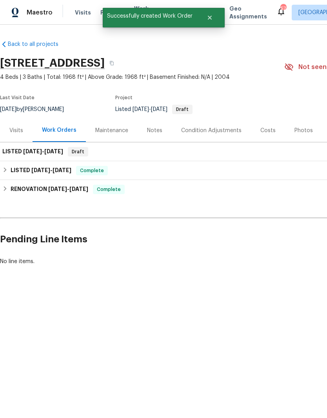
scroll to position [0, 0]
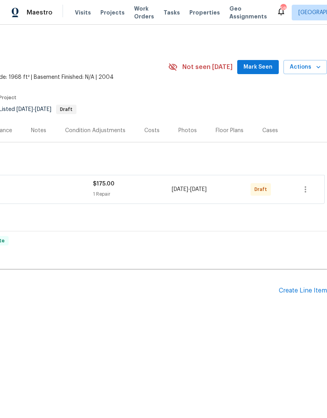
scroll to position [0, 116]
click at [306, 192] on icon "button" at bounding box center [304, 188] width 9 height 9
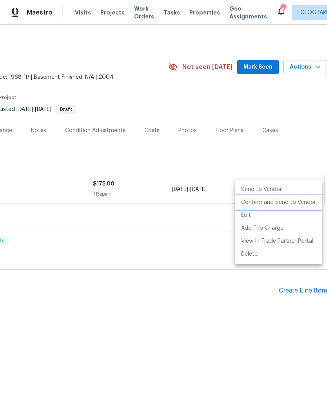
click at [291, 203] on li "Confirm and Send to Vendor" at bounding box center [278, 202] width 87 height 13
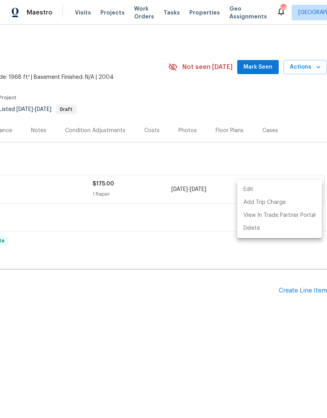
click at [177, 262] on div at bounding box center [163, 209] width 327 height 418
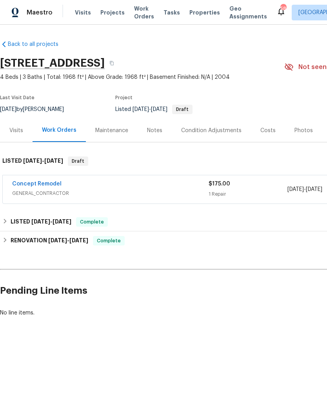
scroll to position [0, 0]
click at [49, 183] on link "Concept Remodel" at bounding box center [36, 183] width 49 height 5
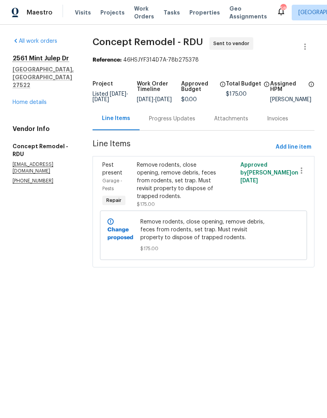
click at [170, 122] on div "Progress Updates" at bounding box center [172, 119] width 46 height 8
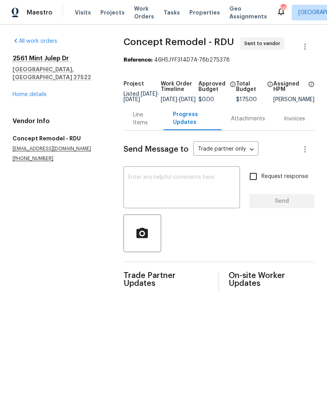
click at [164, 188] on textarea at bounding box center [181, 187] width 107 height 27
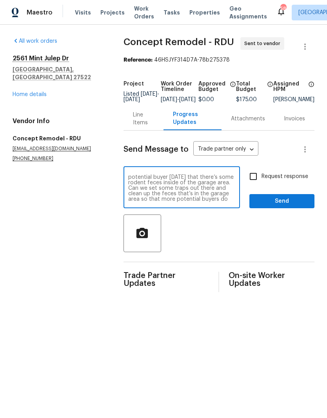
scroll to position [5, 0]
type textarea "Hey team, I just heard back from a potential buyer [DATE] that there’s some rod…"
click at [256, 182] on input "Request response" at bounding box center [253, 176] width 16 height 16
checkbox input "true"
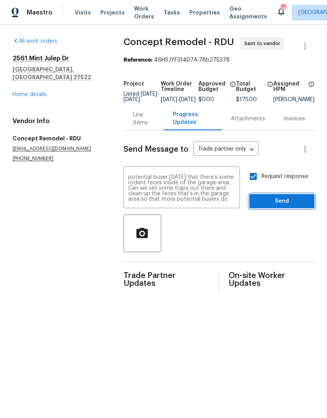
click at [268, 205] on span "Send" at bounding box center [281, 201] width 52 height 10
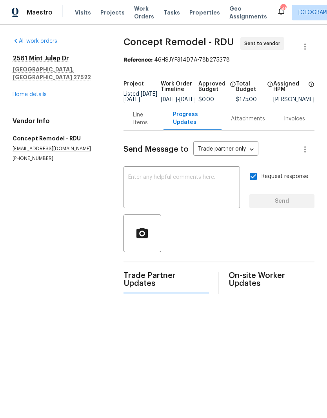
scroll to position [0, 0]
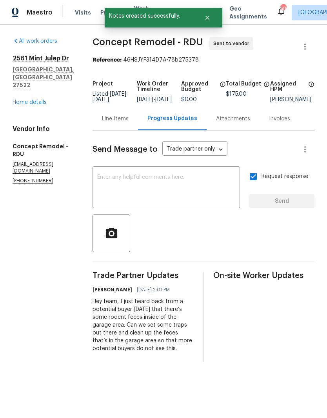
click at [92, 130] on div "Line Items" at bounding box center [114, 118] width 45 height 23
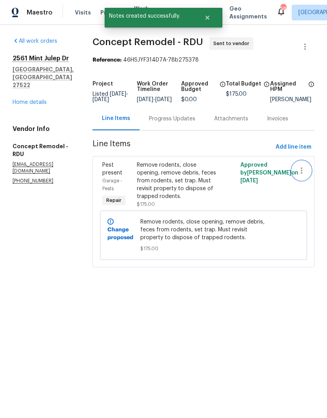
click at [301, 174] on icon "button" at bounding box center [301, 170] width 9 height 9
click at [284, 206] on div at bounding box center [163, 209] width 327 height 418
click at [297, 152] on span "Add line item" at bounding box center [293, 147] width 36 height 10
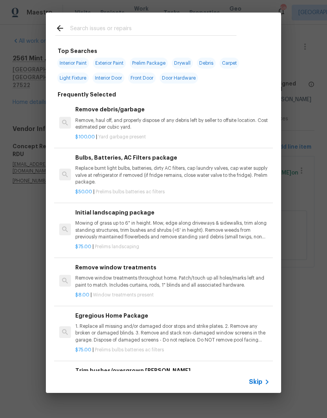
click at [60, 29] on icon at bounding box center [59, 28] width 9 height 9
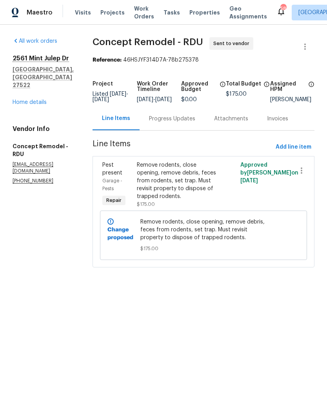
click at [33, 100] on link "Home details" at bounding box center [30, 101] width 34 height 5
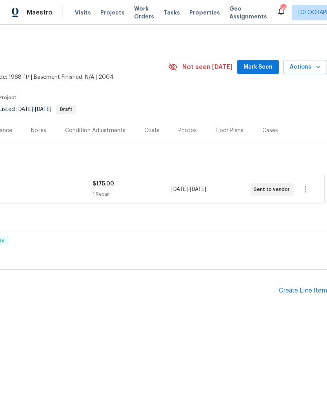
scroll to position [0, 116]
click at [307, 190] on icon "button" at bounding box center [304, 188] width 9 height 9
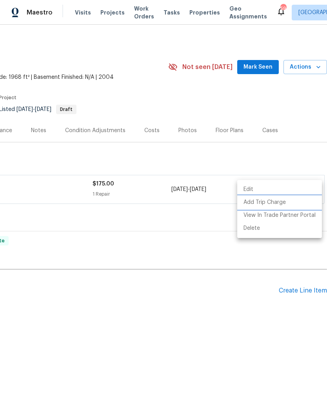
click at [280, 203] on li "Add Trip Charge" at bounding box center [279, 202] width 85 height 13
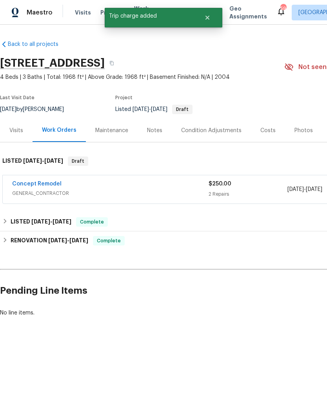
scroll to position [0, 0]
click at [32, 183] on link "Concept Remodel" at bounding box center [36, 183] width 49 height 5
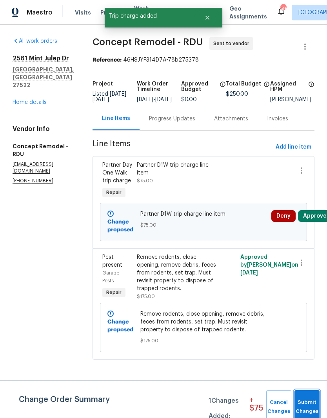
click at [307, 402] on span "Submit Changes" at bounding box center [306, 407] width 17 height 18
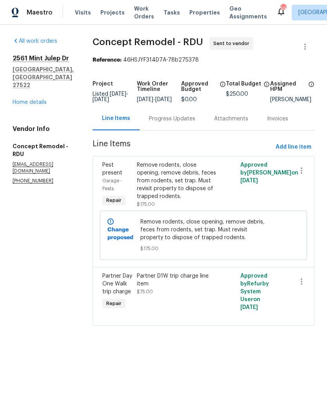
click at [28, 102] on link "Home details" at bounding box center [30, 101] width 34 height 5
